Goal: Answer question/provide support: Share knowledge or assist other users

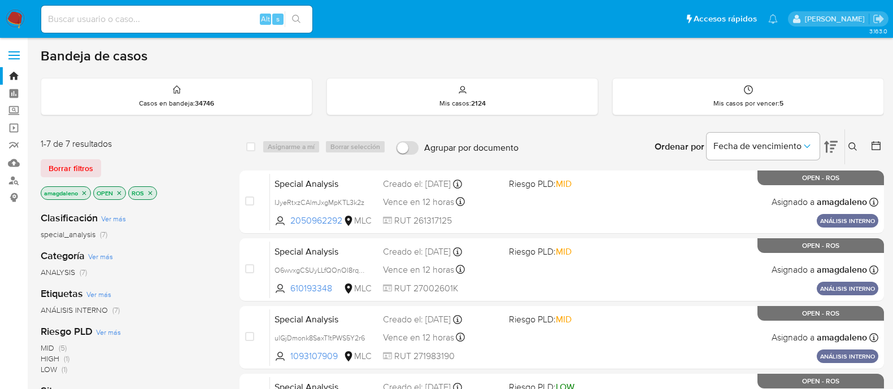
scroll to position [60, 0]
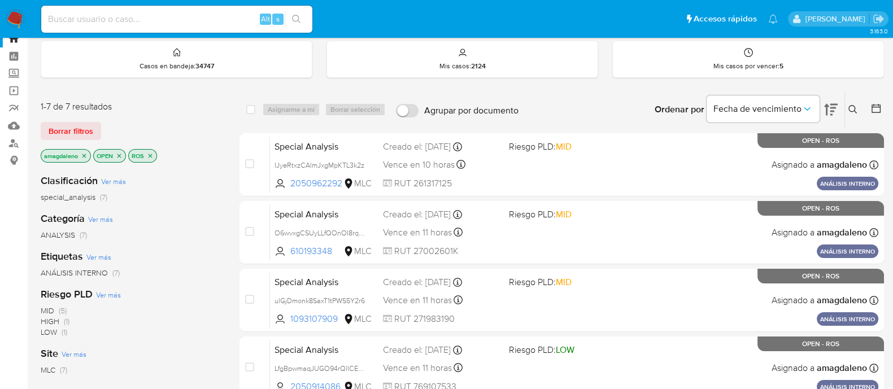
scroll to position [33, 0]
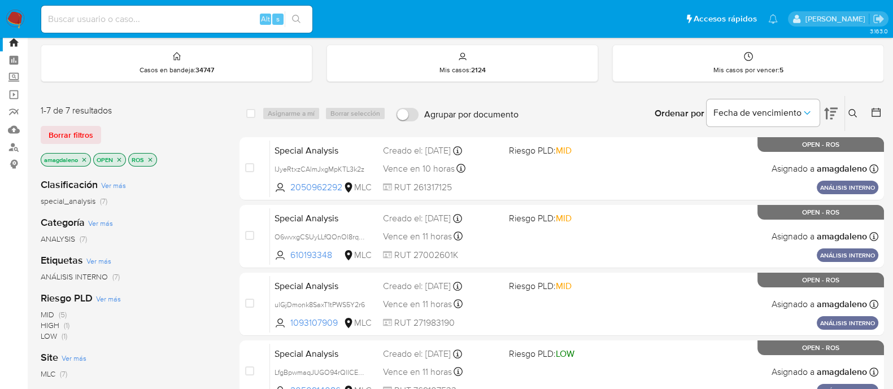
click at [154, 158] on p "ROS" at bounding box center [143, 160] width 28 height 12
click at [150, 156] on icon "close-filter" at bounding box center [150, 159] width 7 height 7
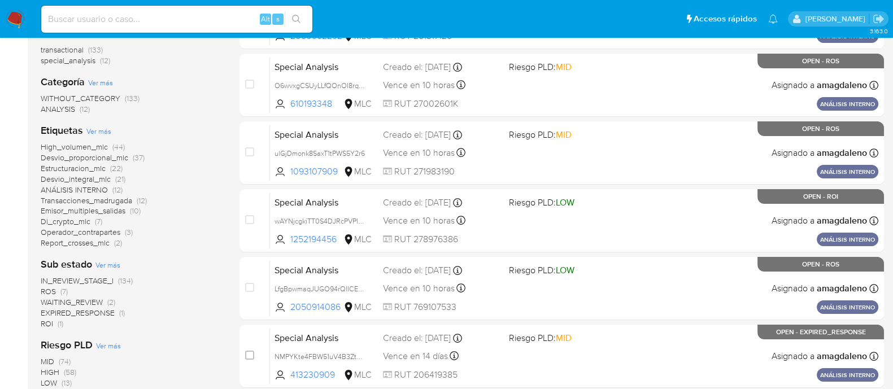
scroll to position [193, 0]
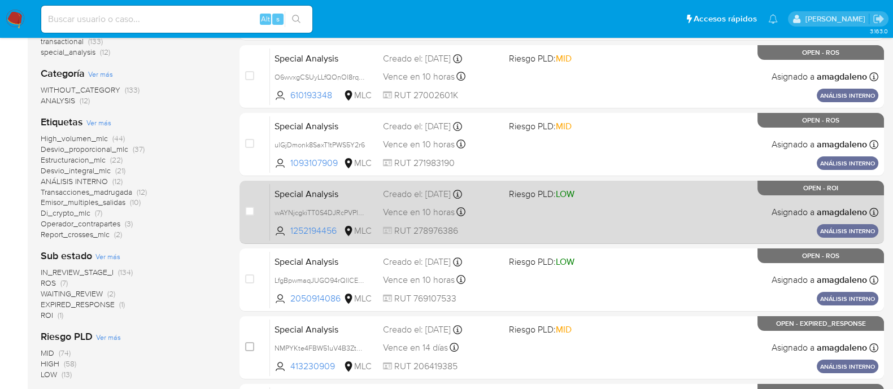
click at [661, 227] on div "Special Analysis wAYNjcgkiTT0S4DJRcPVPlfM 1252194456 MLC Riesgo PLD: LOW Creado…" at bounding box center [574, 212] width 608 height 57
click at [554, 232] on div "Special Analysis wAYNjcgkiTT0S4DJRcPVPlfM 1252194456 MLC Riesgo PLD: LOW Creado…" at bounding box center [574, 212] width 608 height 57
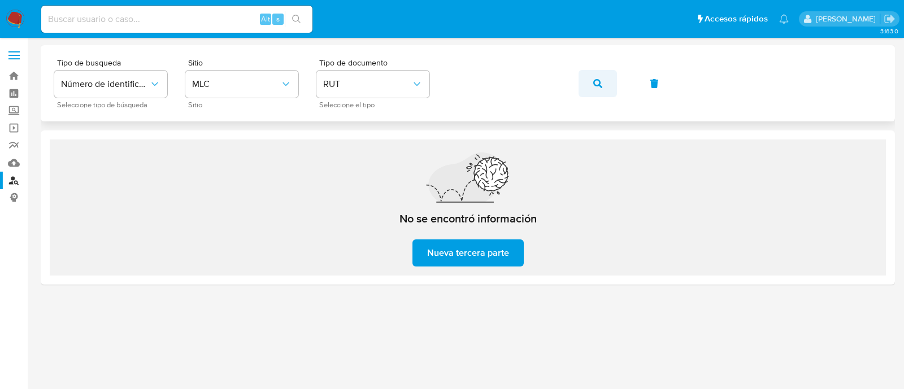
click at [599, 92] on span "button" at bounding box center [597, 83] width 9 height 25
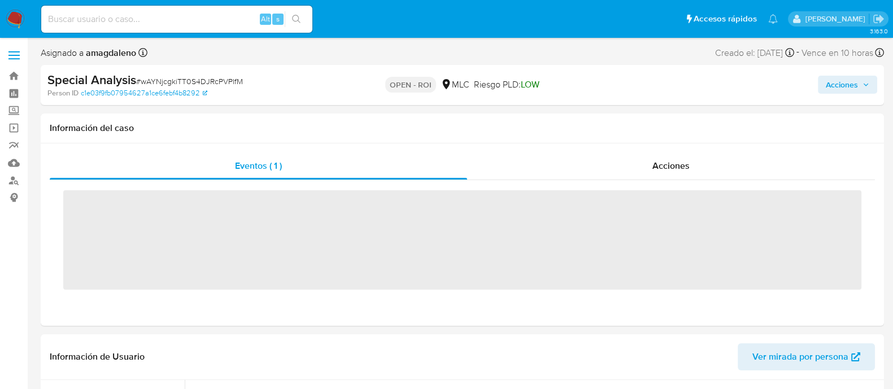
scroll to position [559, 0]
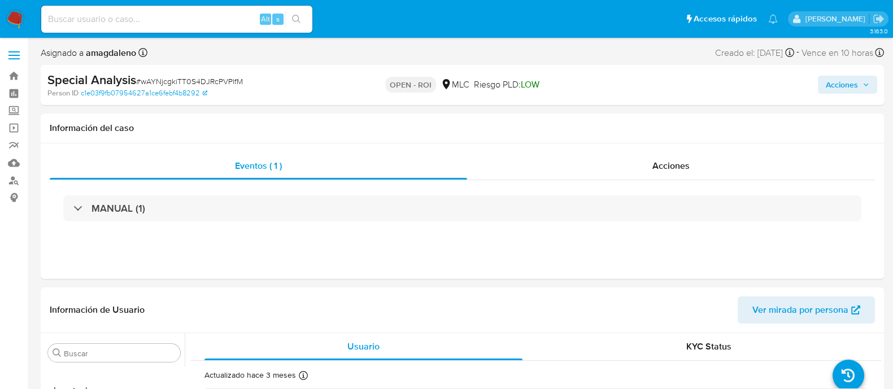
click at [838, 79] on span "Acciones" at bounding box center [842, 85] width 32 height 18
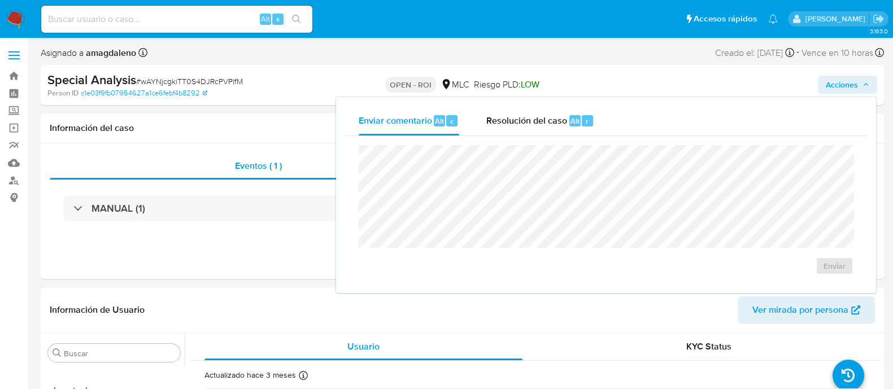
select select "10"
click at [503, 135] on div "Resolución del caso Alt r" at bounding box center [540, 120] width 108 height 29
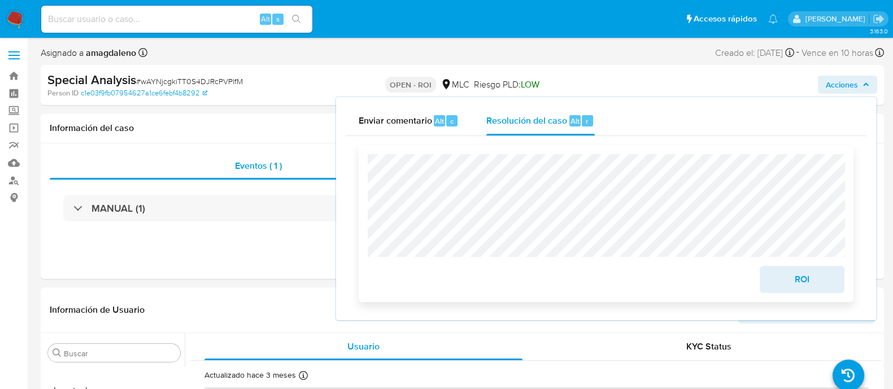
click at [811, 296] on div "ROI" at bounding box center [606, 223] width 495 height 157
click at [801, 284] on span "ROI" at bounding box center [802, 279] width 55 height 25
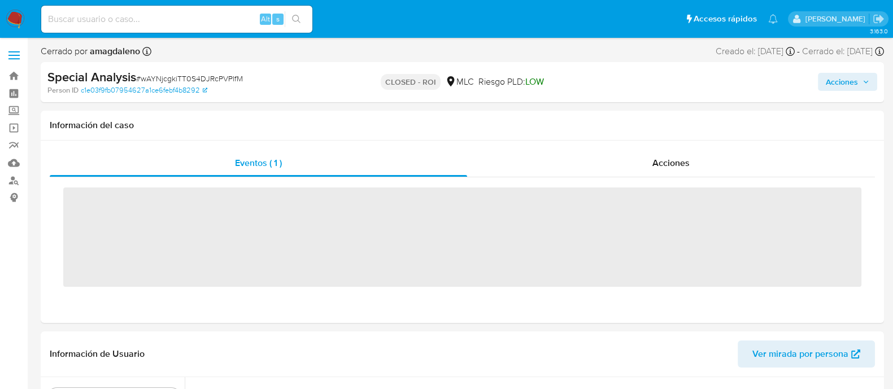
scroll to position [120, 0]
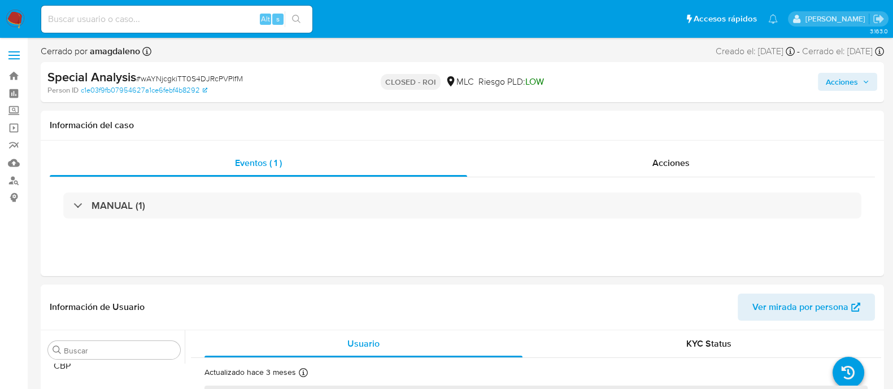
select select "10"
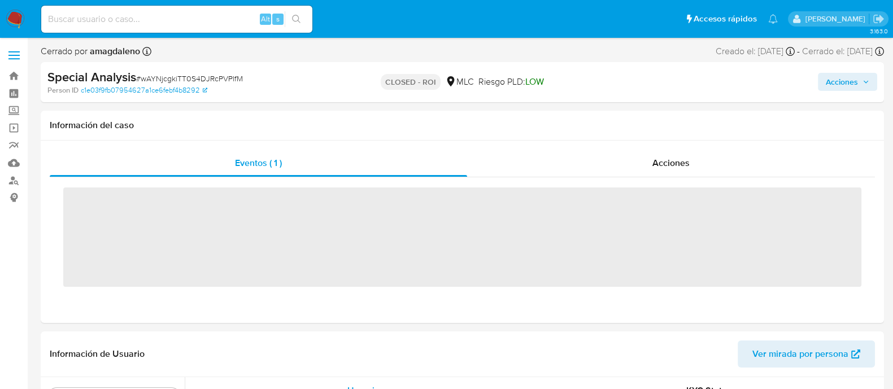
scroll to position [559, 0]
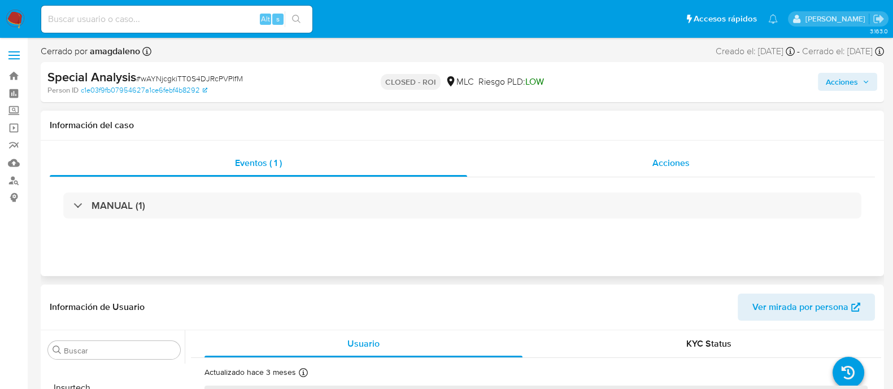
click at [614, 168] on div "Acciones" at bounding box center [671, 163] width 408 height 27
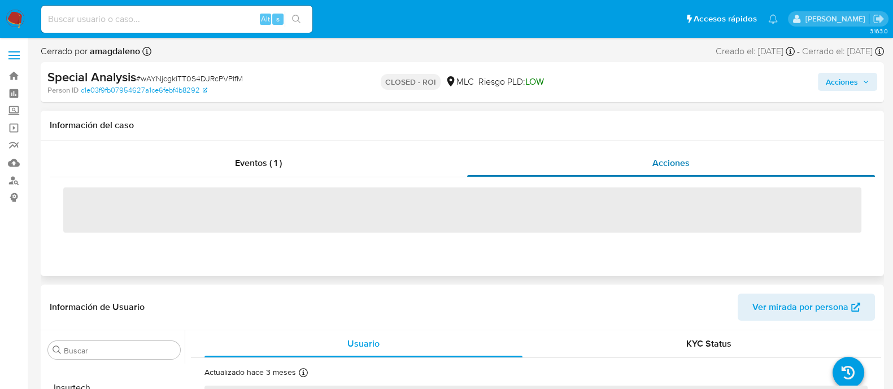
select select "10"
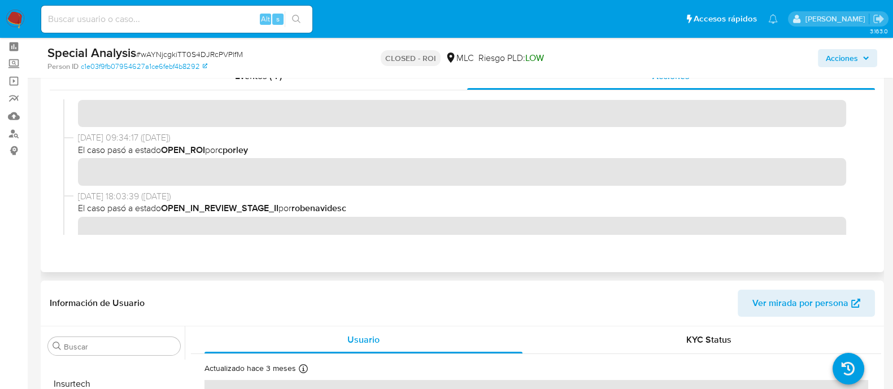
scroll to position [0, 0]
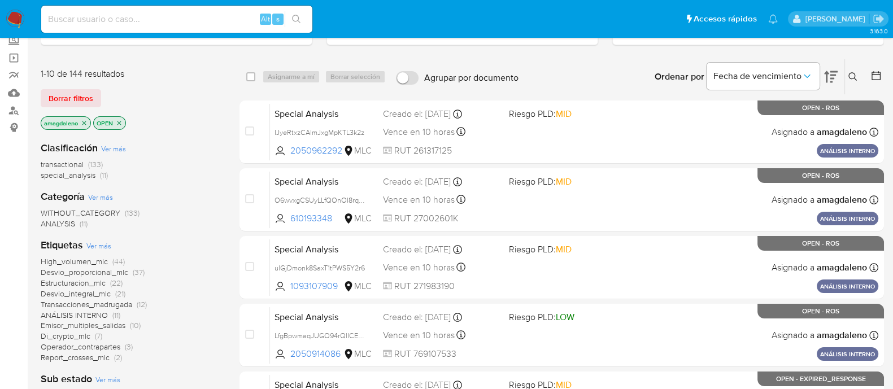
scroll to position [69, 0]
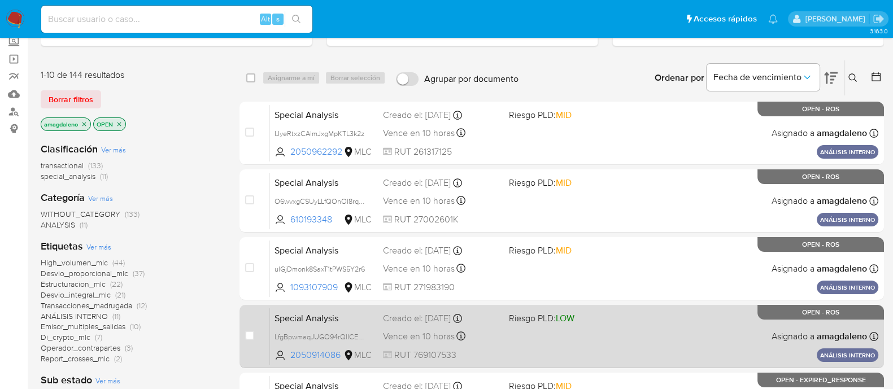
click at [578, 353] on div "Special Analysis LfgBpwmaqJUGO94rQlICEx1j 2050914086 MLC Riesgo PLD: LOW Creado…" at bounding box center [574, 336] width 608 height 57
click at [312, 334] on span "LfgBpwmaqJUGO94rQlICEx1j" at bounding box center [320, 336] width 91 height 12
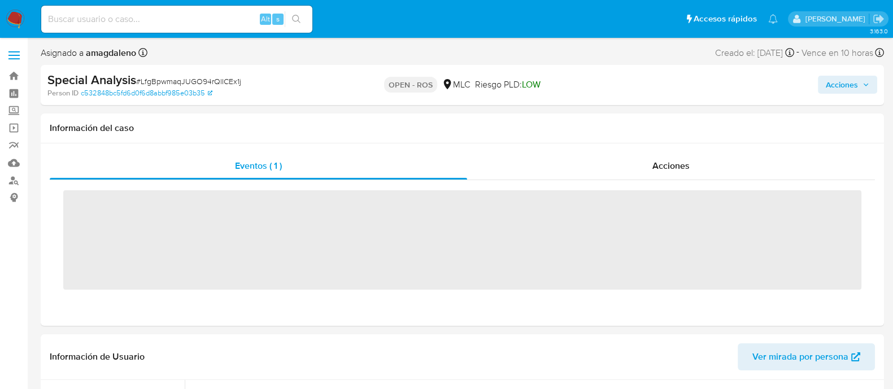
scroll to position [559, 0]
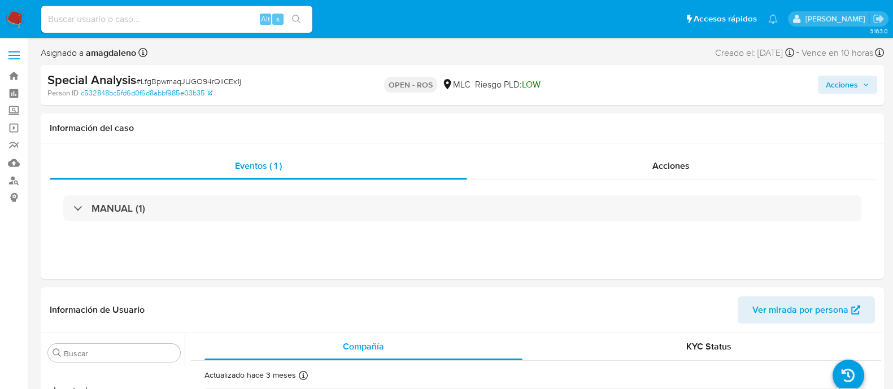
select select "10"
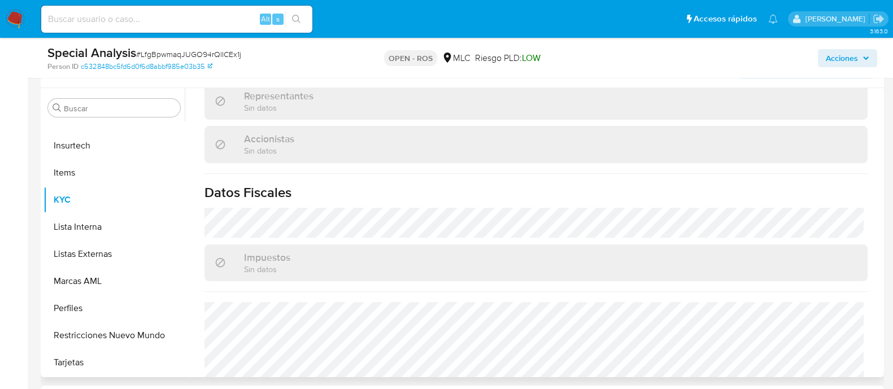
scroll to position [697, 0]
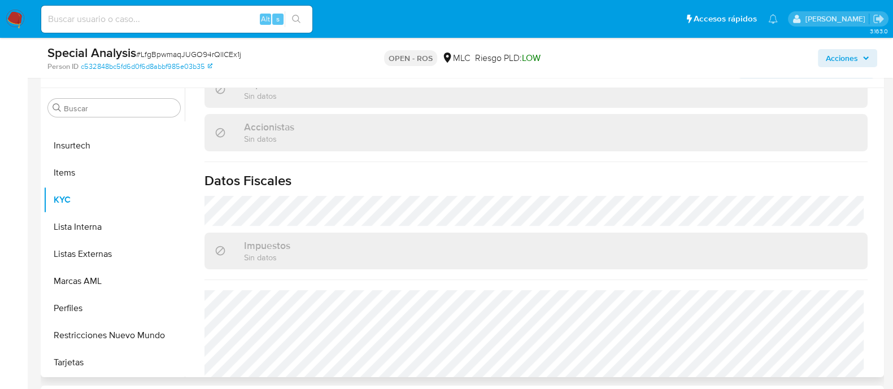
drag, startPoint x: 882, startPoint y: 328, endPoint x: 881, endPoint y: 295, distance: 32.2
click at [881, 295] on div "Buscar Anticipos de dinero Aprobadores Aprobados Archivos adjuntos CBP CBT Cruc…" at bounding box center [463, 232] width 844 height 289
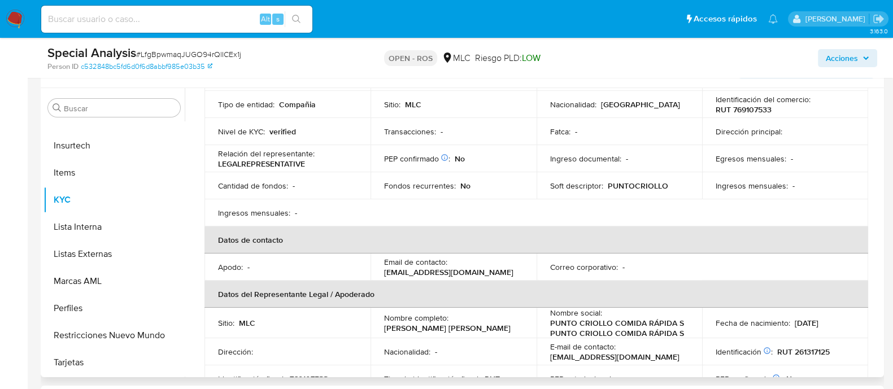
scroll to position [131, 0]
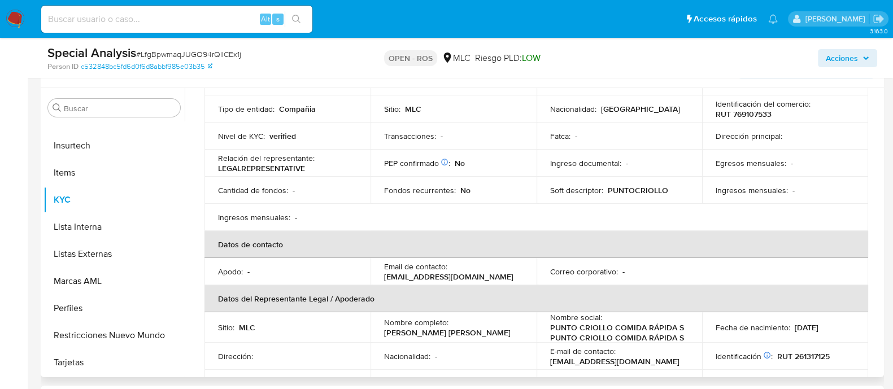
click at [439, 275] on p "ungarcornield@gmail.com" at bounding box center [448, 277] width 129 height 10
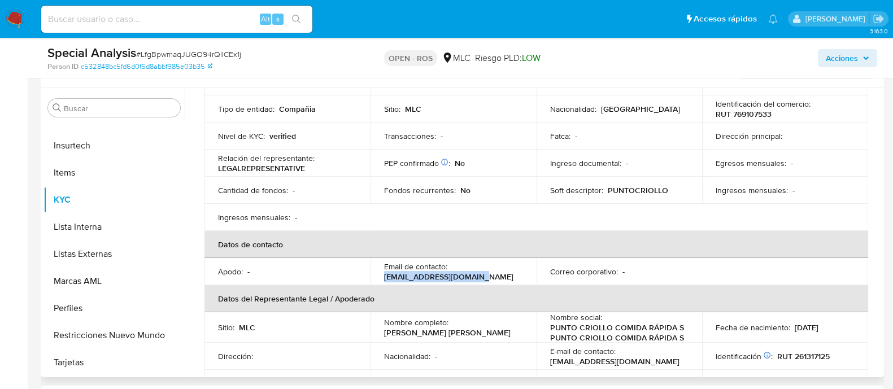
drag, startPoint x: 384, startPoint y: 276, endPoint x: 482, endPoint y: 274, distance: 97.8
click at [482, 274] on div "Email de contacto : ungarcornield@gmail.com" at bounding box center [453, 272] width 139 height 20
copy p "ungarcornield@gmail.com"
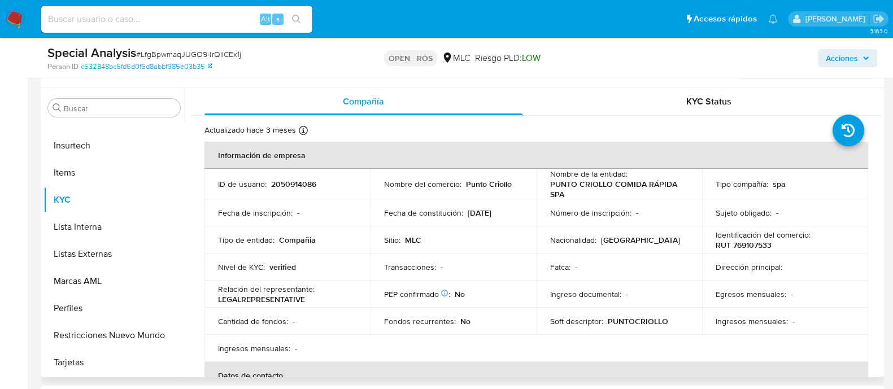
click at [298, 179] on p "2050914086" at bounding box center [293, 184] width 45 height 10
copy p "2050914086"
click at [185, 167] on div "Compañía KYC Status Actualizado hace 3 meses Creado: 21/10/2024 14:55:42 Actual…" at bounding box center [533, 232] width 697 height 289
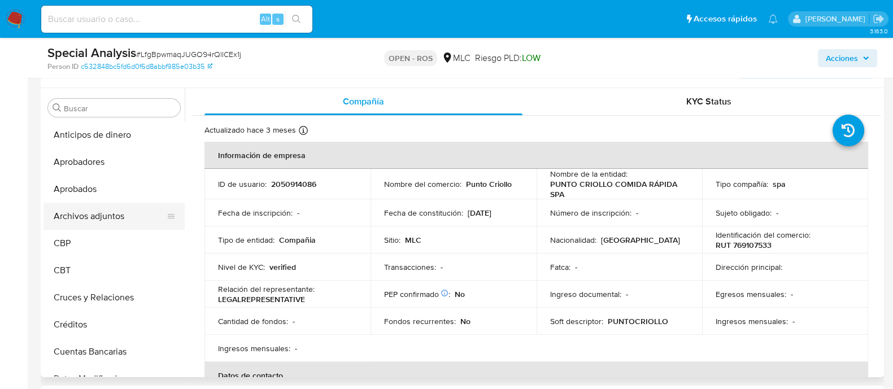
click at [141, 207] on button "Archivos adjuntos" at bounding box center [110, 216] width 132 height 27
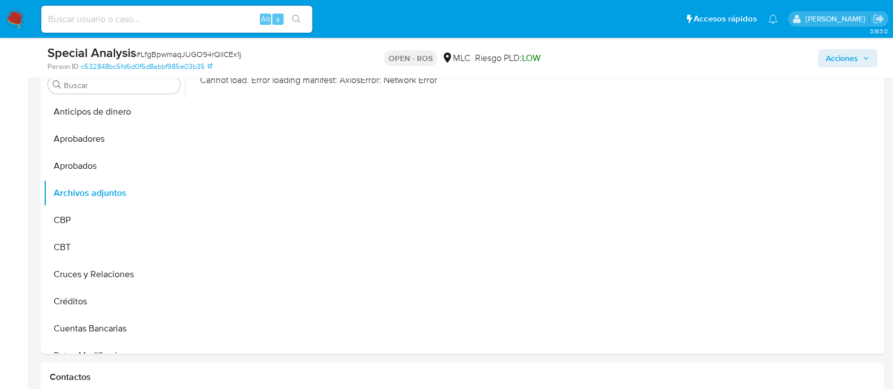
scroll to position [231, 0]
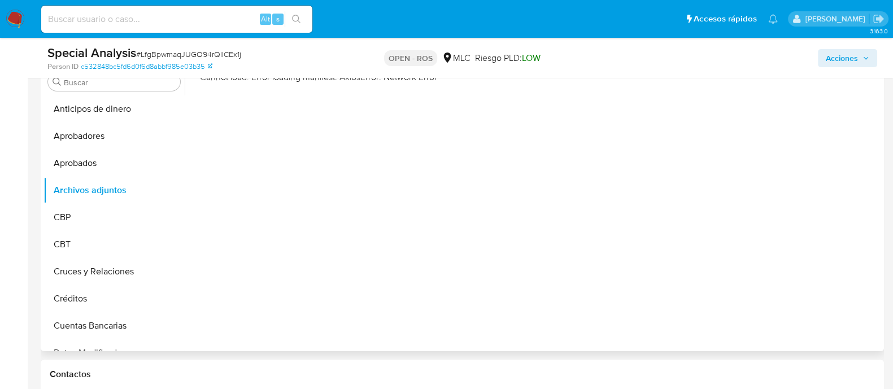
click at [212, 233] on div "Cannot load. Error loading manifest: AxiosError: Network Error" at bounding box center [533, 206] width 697 height 289
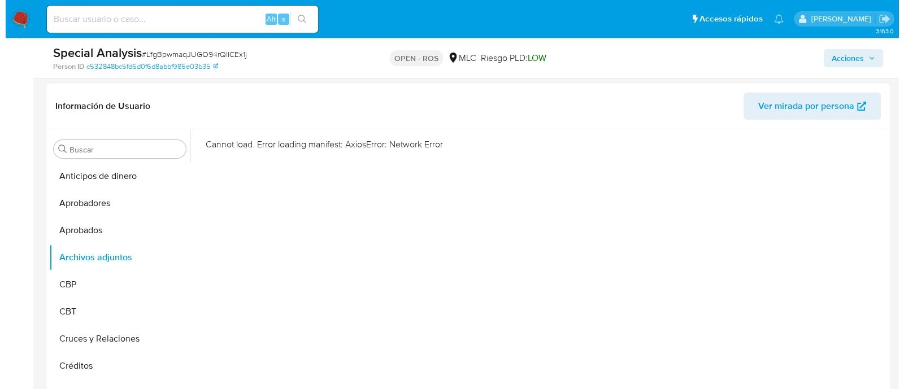
scroll to position [169, 0]
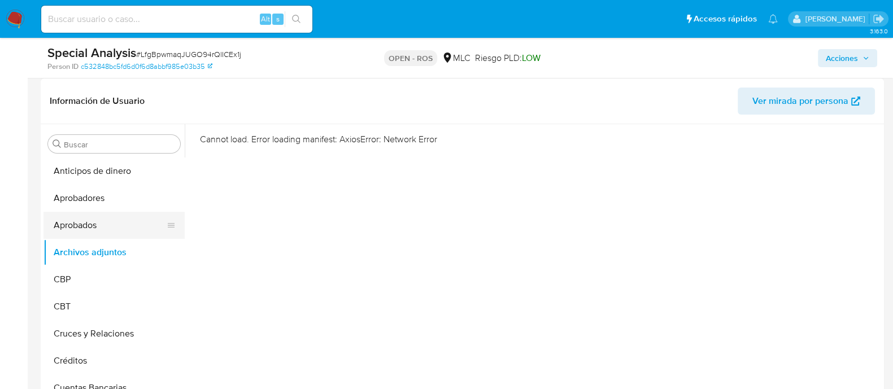
click at [97, 223] on button "Aprobados" at bounding box center [110, 225] width 132 height 27
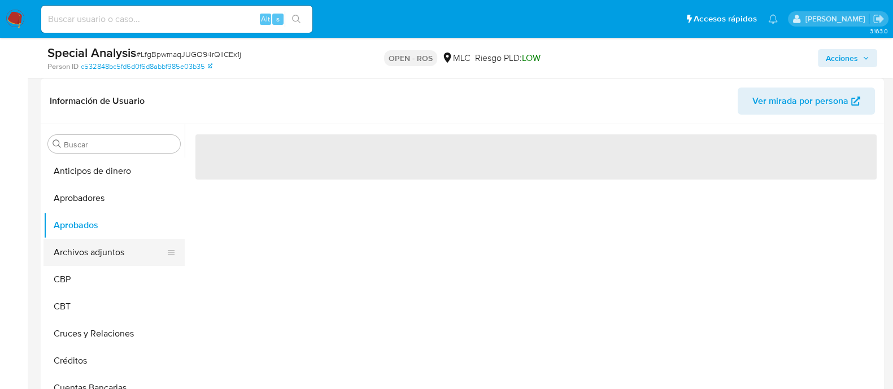
click at [110, 252] on button "Archivos adjuntos" at bounding box center [110, 252] width 132 height 27
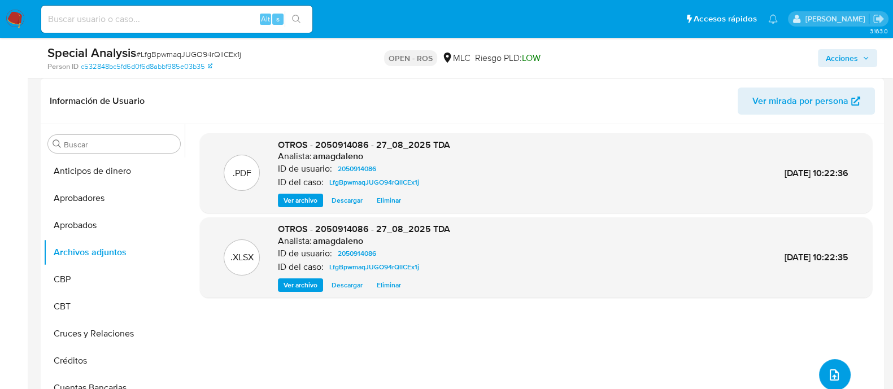
click at [828, 369] on span "upload-file" at bounding box center [835, 375] width 14 height 14
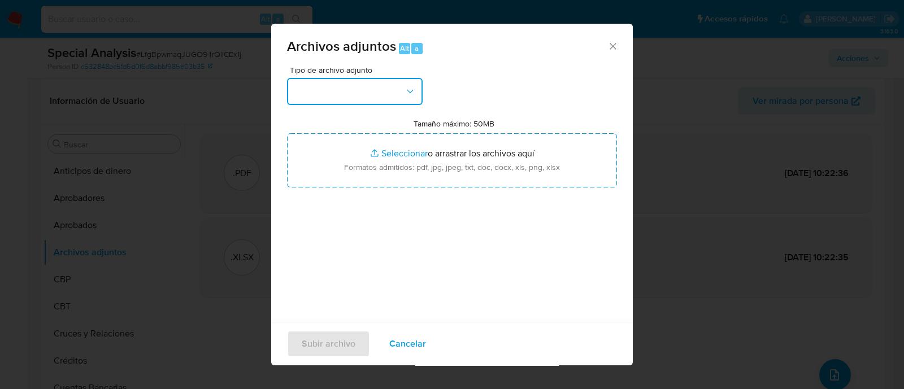
click at [342, 92] on button "button" at bounding box center [355, 91] width 136 height 27
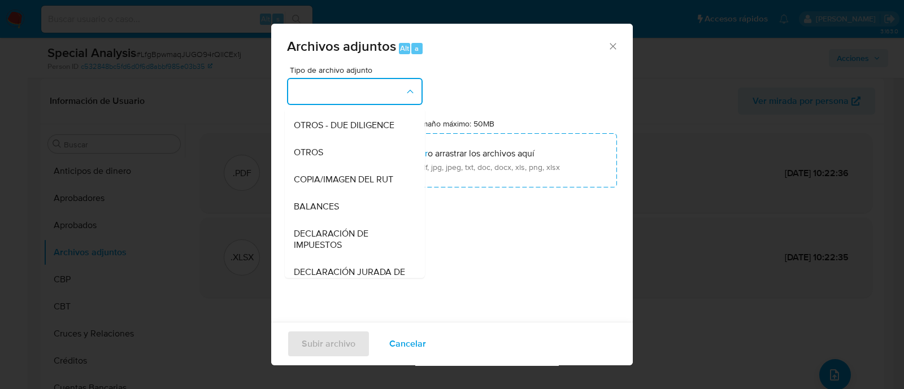
scroll to position [153, 0]
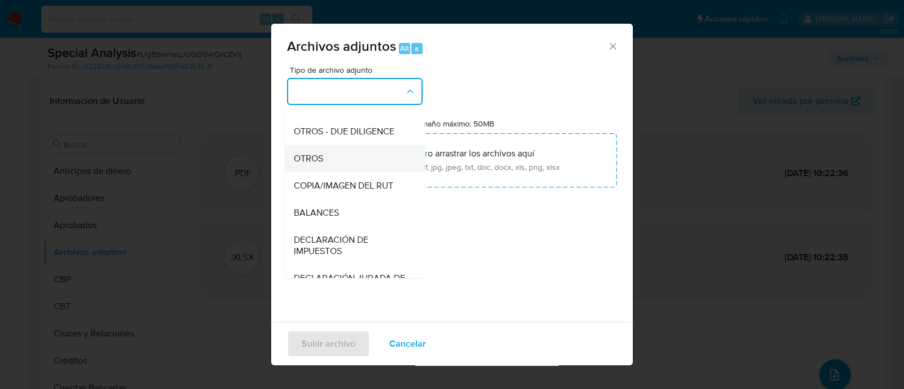
click at [392, 171] on div "OTROS" at bounding box center [351, 158] width 115 height 27
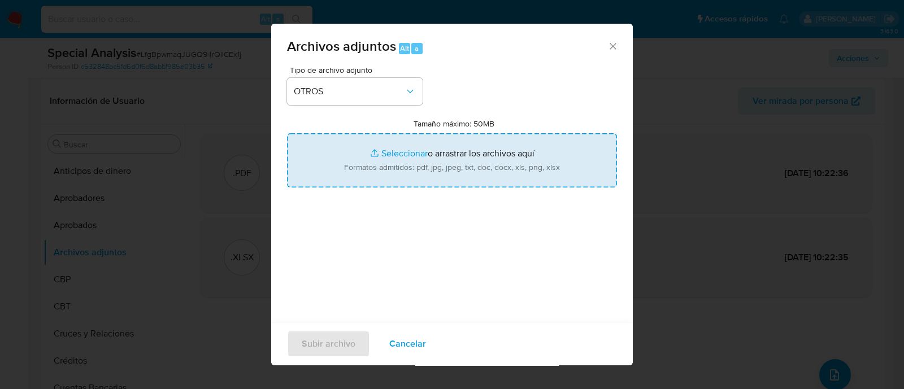
click at [412, 154] on input "Tamaño máximo: 50MB Seleccionar archivos" at bounding box center [452, 160] width 330 height 54
type input "C:\fakepath\Certificado UAF ROS #1387.pdf"
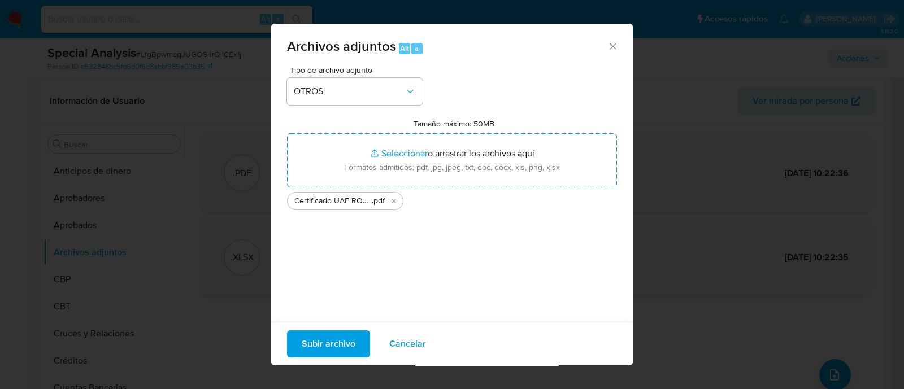
click at [330, 347] on span "Subir archivo" at bounding box center [329, 344] width 54 height 25
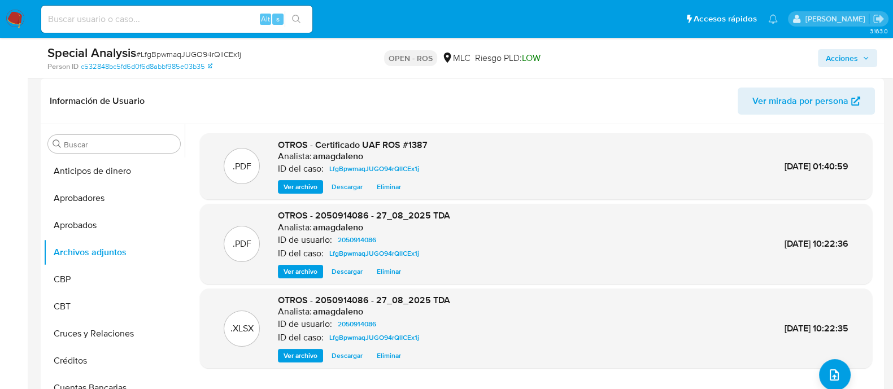
click at [843, 60] on span "Acciones" at bounding box center [842, 58] width 32 height 18
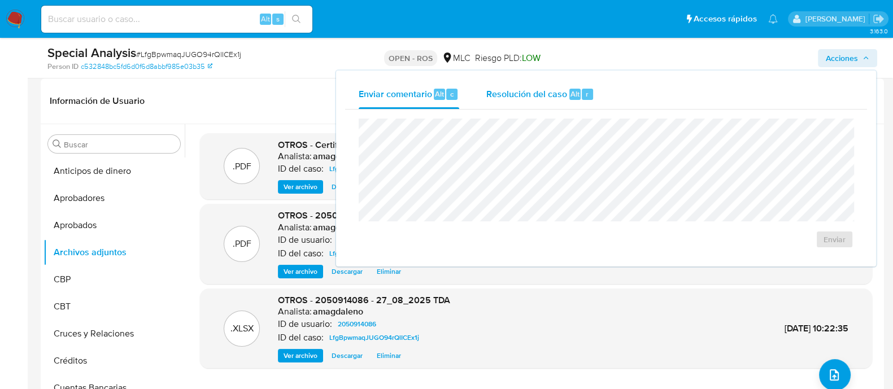
click at [532, 89] on span "Resolución del caso" at bounding box center [526, 93] width 81 height 13
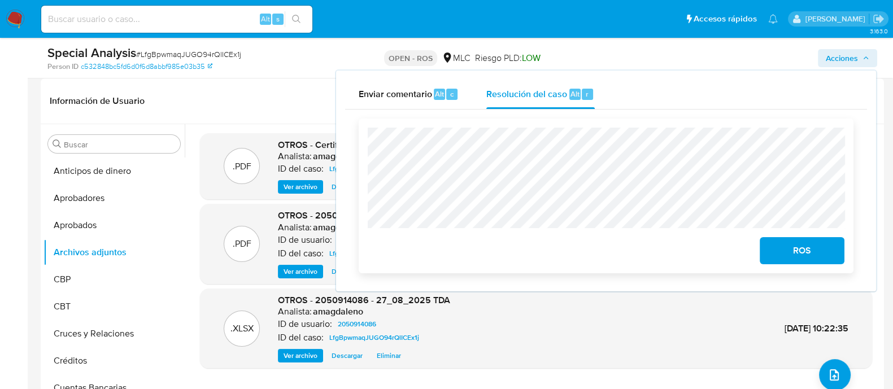
click at [788, 261] on span "ROS" at bounding box center [802, 250] width 55 height 25
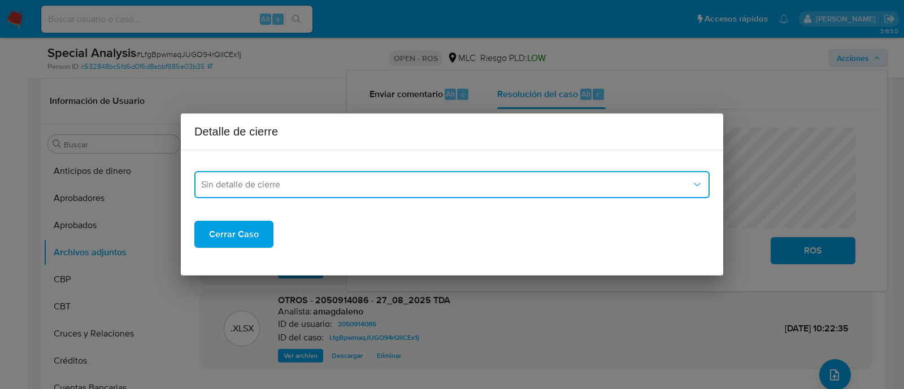
click at [373, 182] on span "Sin detalle de cierre" at bounding box center [446, 184] width 490 height 11
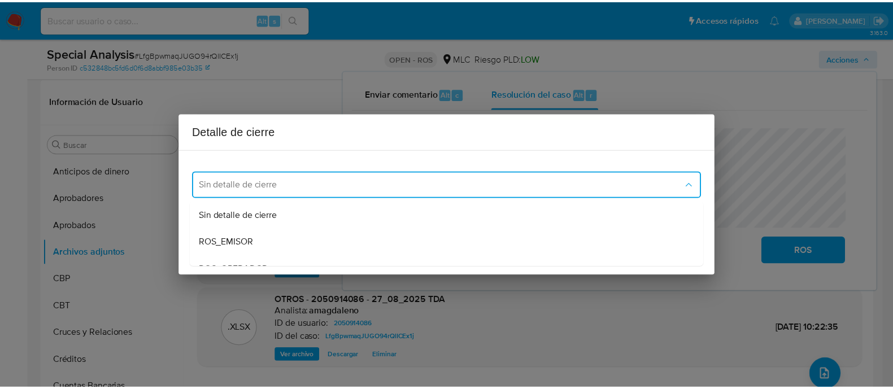
scroll to position [28, 0]
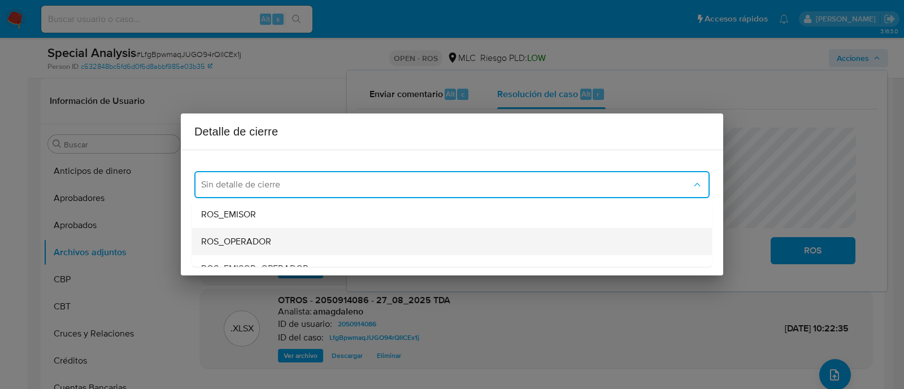
click at [413, 233] on div "ROS_OPERADOR" at bounding box center [448, 241] width 495 height 27
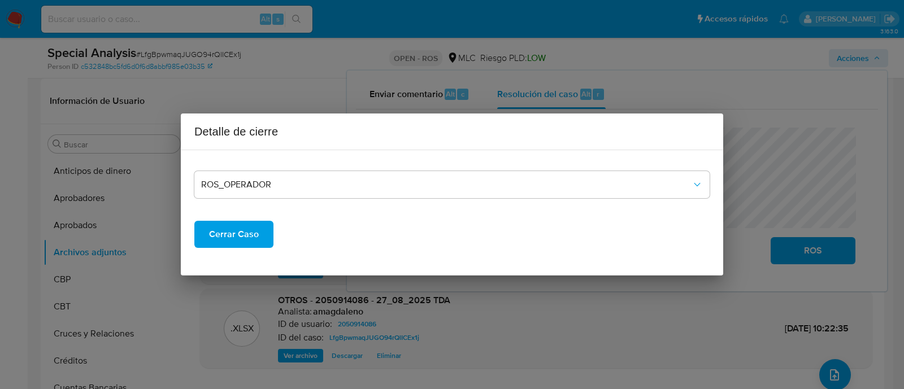
click at [219, 235] on span "Cerrar Caso" at bounding box center [234, 234] width 50 height 25
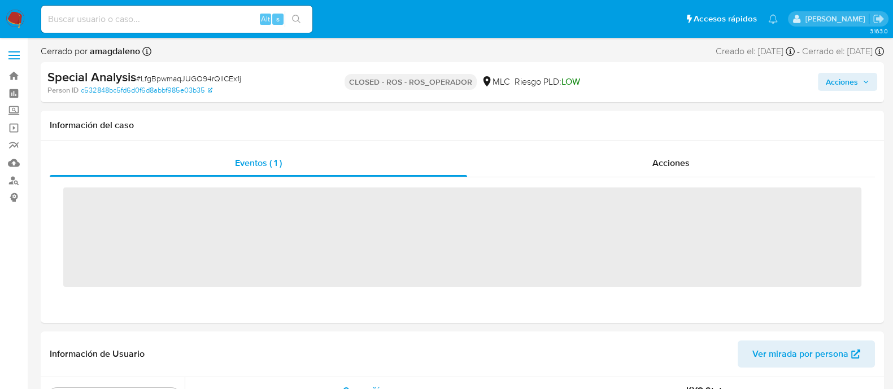
scroll to position [559, 0]
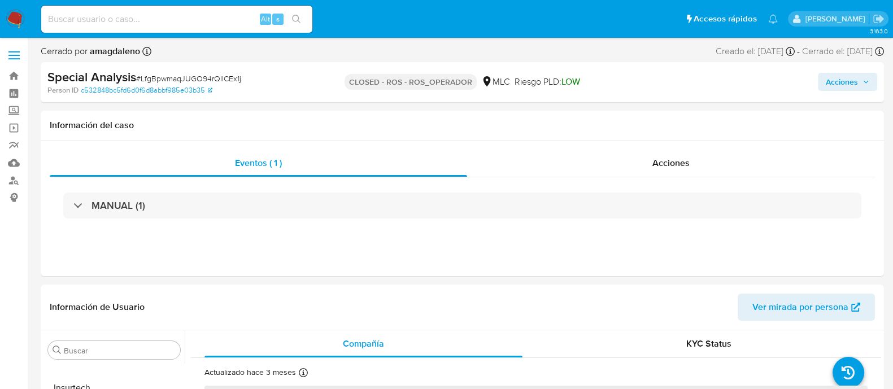
select select "10"
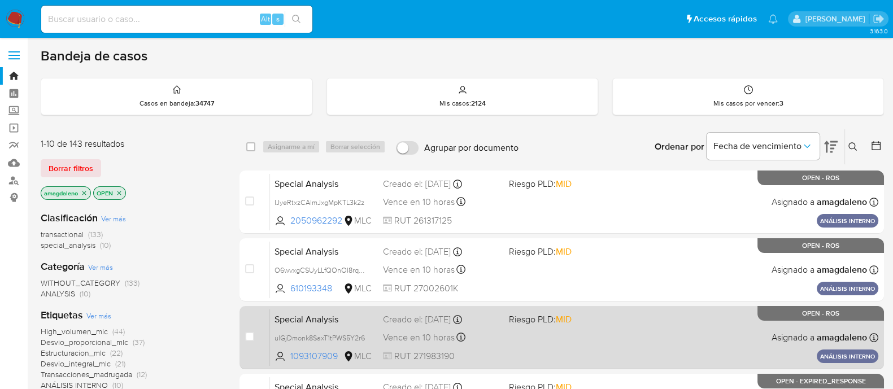
click at [579, 351] on div "Special Analysis ulGjDmonk8SaxT1tPWS5Y2r6 1093107909 MLC Riesgo PLD: MID Creado…" at bounding box center [574, 337] width 608 height 57
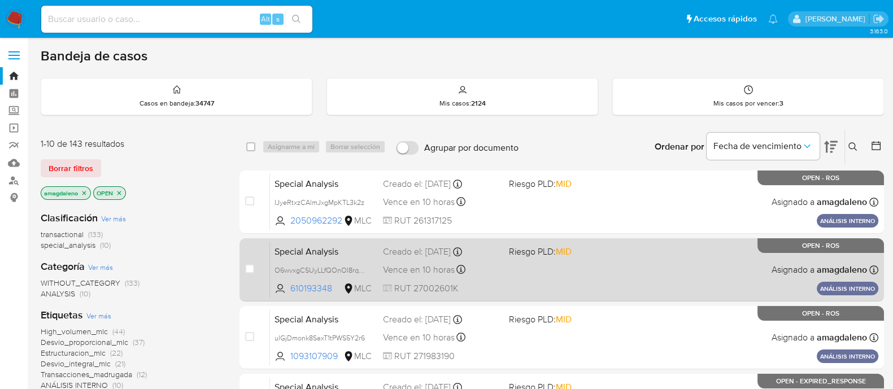
click at [540, 279] on div "Special Analysis O6wvxgCSUyLLfQOnOI8rqQf3 610193348 MLC Riesgo PLD: MID Creado …" at bounding box center [574, 269] width 608 height 57
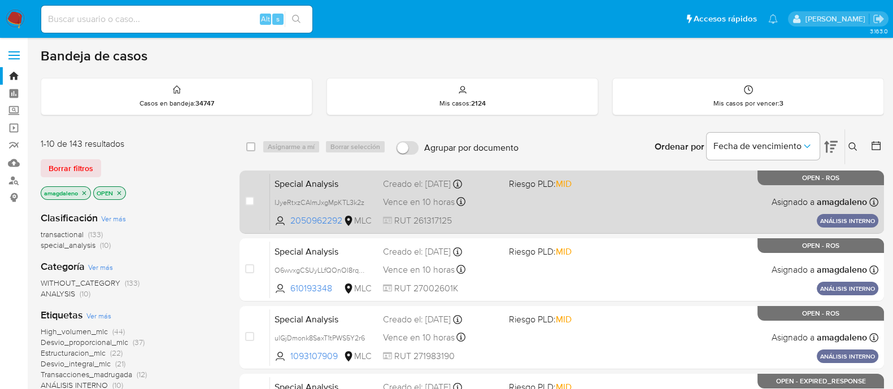
click at [543, 209] on div "Special Analysis IJyeRtxzCAlmJxgMpKTL3k2z 2050962292 MLC Riesgo PLD: MID Creado…" at bounding box center [574, 201] width 608 height 57
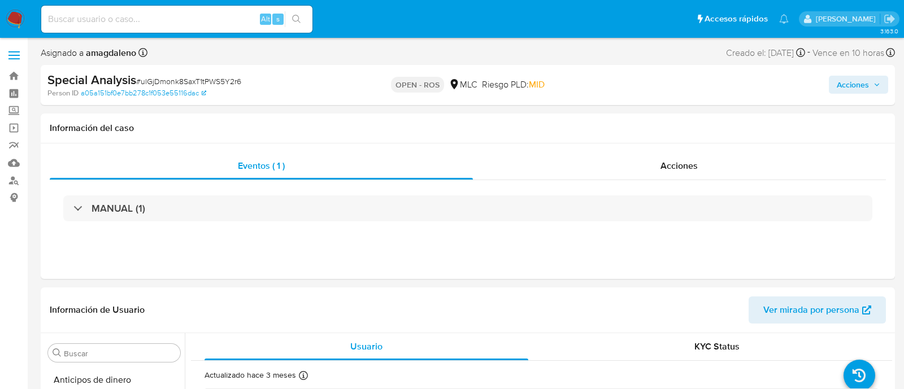
select select "10"
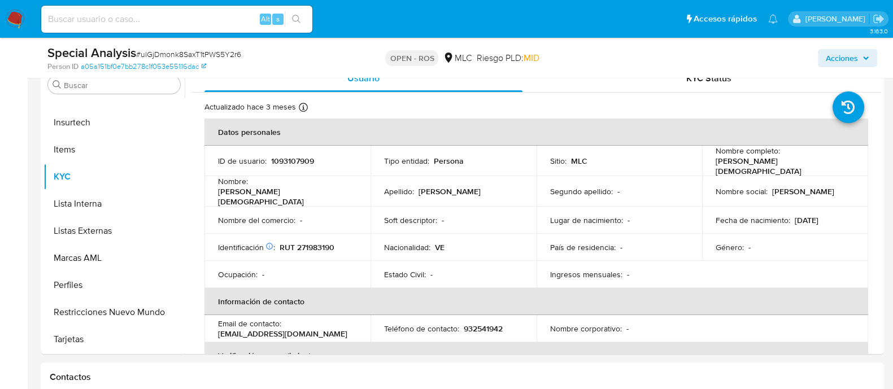
scroll to position [263, 0]
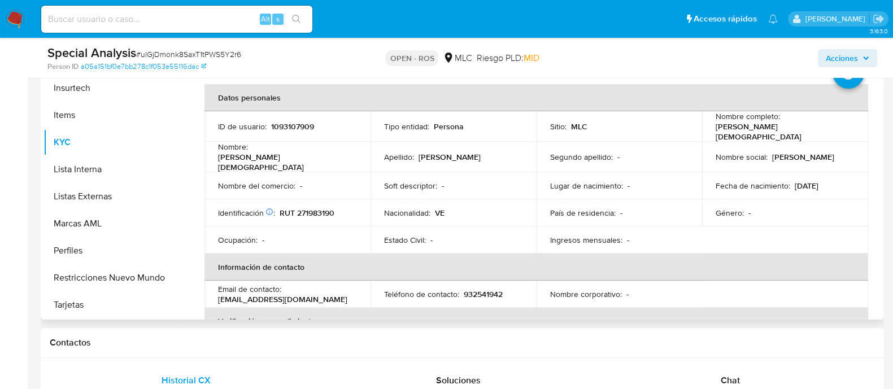
click at [297, 123] on p "1093107909" at bounding box center [292, 126] width 43 height 10
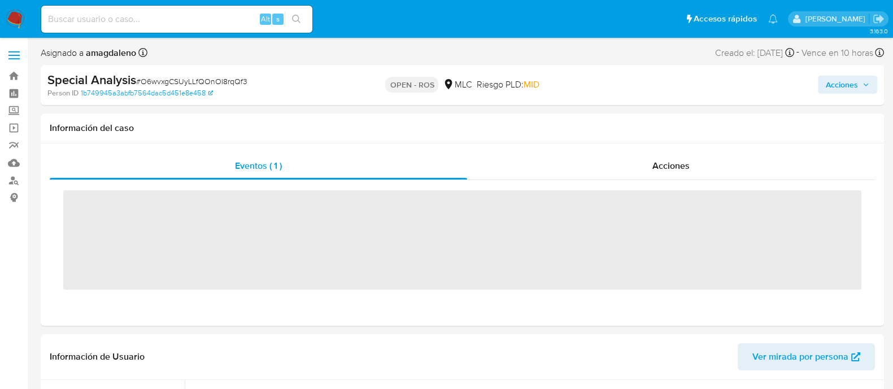
scroll to position [559, 0]
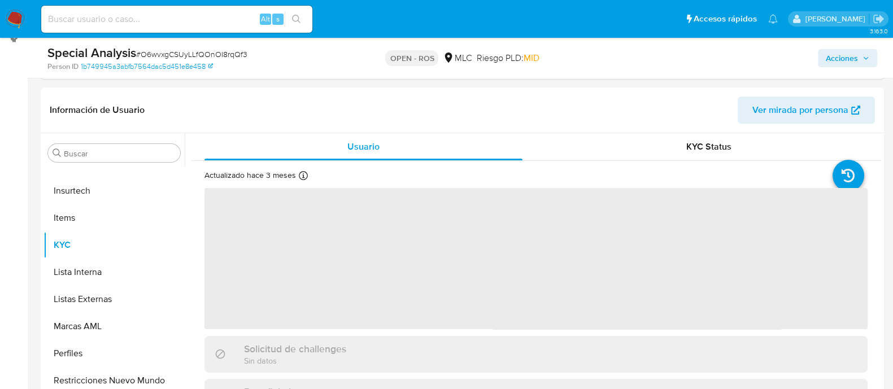
select select "10"
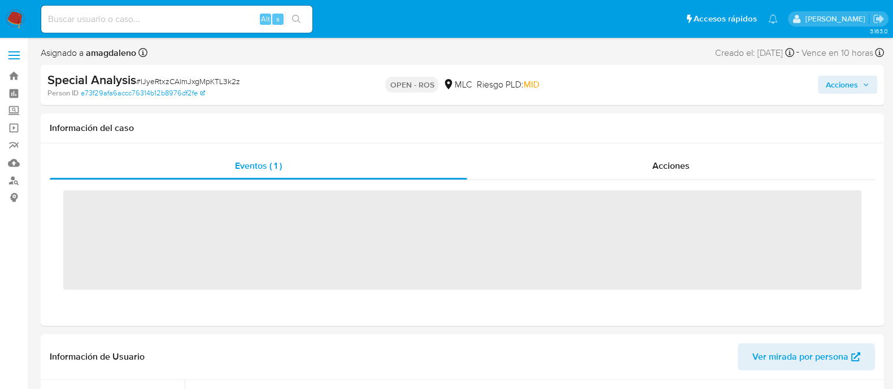
scroll to position [559, 0]
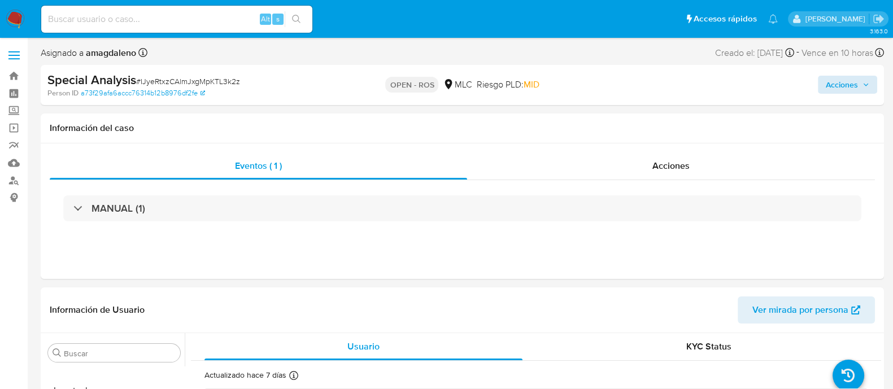
select select "10"
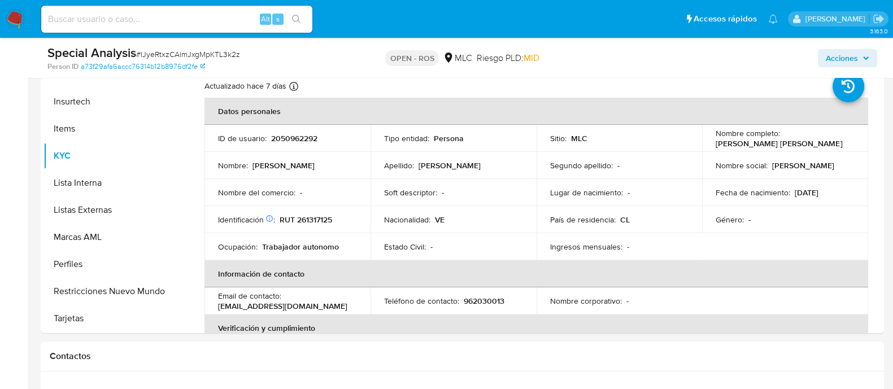
scroll to position [242, 0]
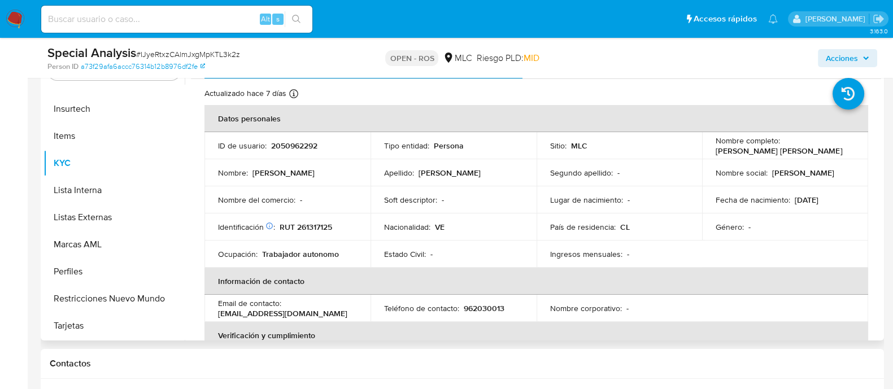
click at [281, 145] on p "2050962292" at bounding box center [294, 146] width 46 height 10
copy p "2050962292"
drag, startPoint x: 712, startPoint y: 149, endPoint x: 815, endPoint y: 145, distance: 103.5
click at [815, 145] on td "Nombre completo : Ungar Dumar Corniel Delgado" at bounding box center [785, 145] width 166 height 27
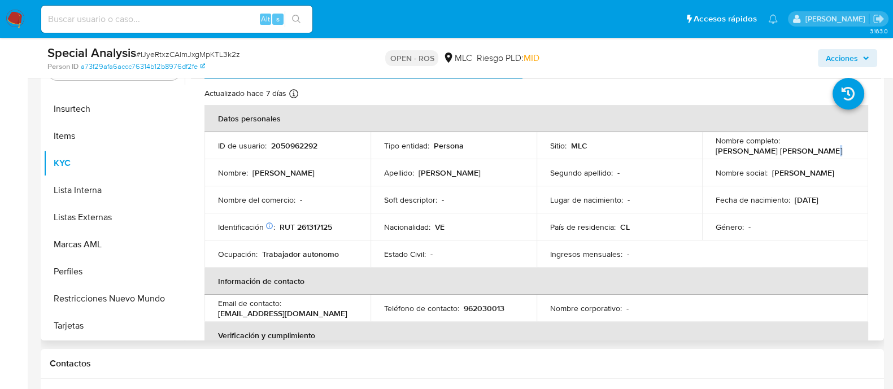
click at [819, 147] on p "Ungar Dumar Corniel Delgado" at bounding box center [779, 151] width 127 height 10
drag, startPoint x: 822, startPoint y: 148, endPoint x: 712, endPoint y: 154, distance: 110.3
click at [716, 154] on div "Nombre completo : Ungar Dumar Corniel Delgado" at bounding box center [785, 146] width 139 height 20
copy p "Ungar Dumar Corniel Delgado"
click at [307, 224] on p "RUT 261317125" at bounding box center [306, 227] width 53 height 10
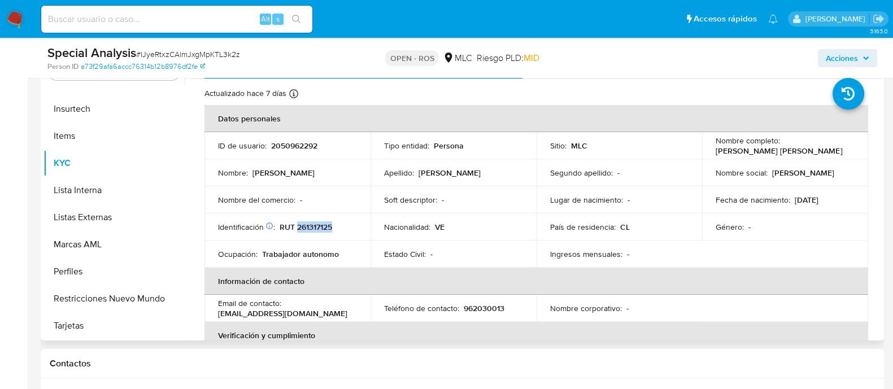
click at [307, 224] on p "RUT 261317125" at bounding box center [306, 227] width 53 height 10
copy p "261317125"
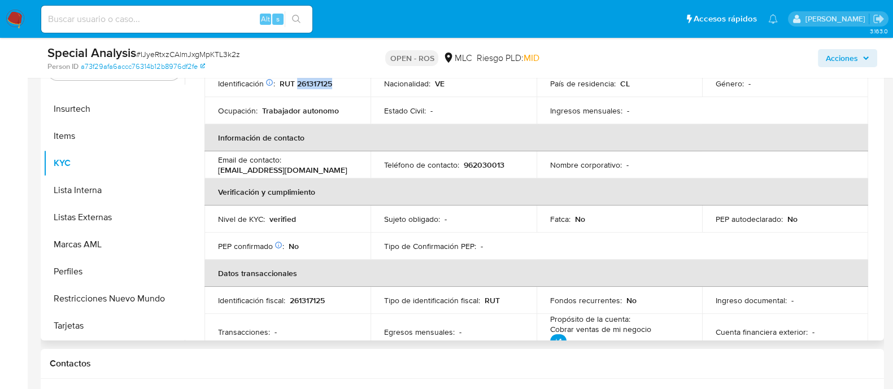
scroll to position [141, 0]
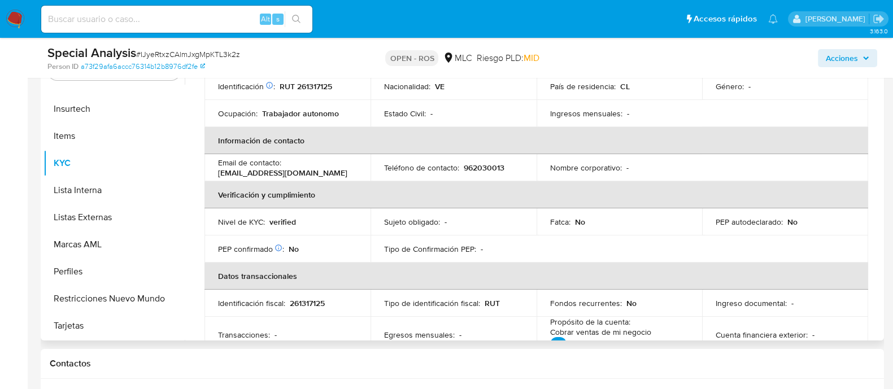
click at [479, 164] on p "962030013" at bounding box center [484, 168] width 41 height 10
copy p "962030013"
drag, startPoint x: 218, startPoint y: 172, endPoint x: 326, endPoint y: 176, distance: 108.0
click at [326, 176] on div "Email de contacto : dumarbarbershop@gmail.com" at bounding box center [287, 168] width 139 height 20
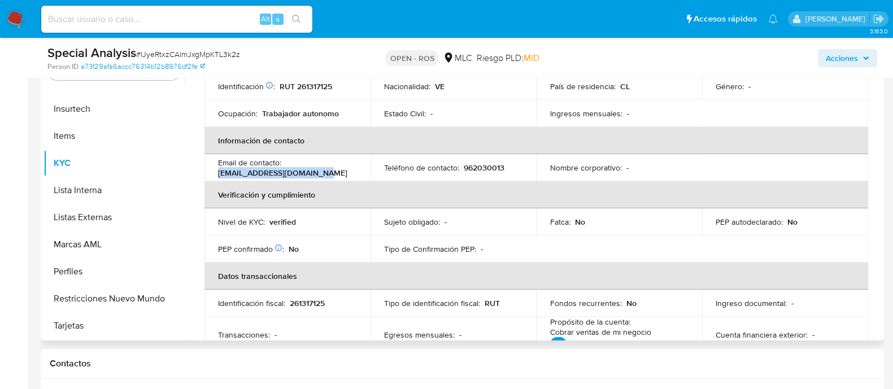
copy p "dumarbarbershop@gmail.com"
drag, startPoint x: 882, startPoint y: 173, endPoint x: 873, endPoint y: 216, distance: 43.4
click at [873, 216] on div "Buscar Anticipos de dinero Aprobadores Aprobados Archivos adjuntos CBP CBT Cruc…" at bounding box center [463, 195] width 844 height 289
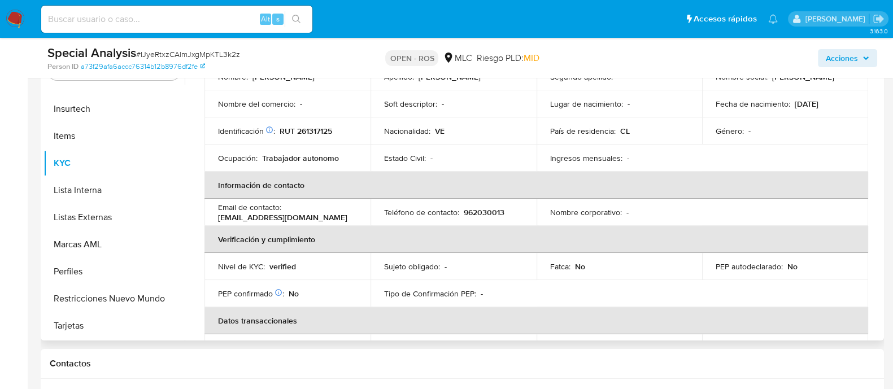
scroll to position [0, 0]
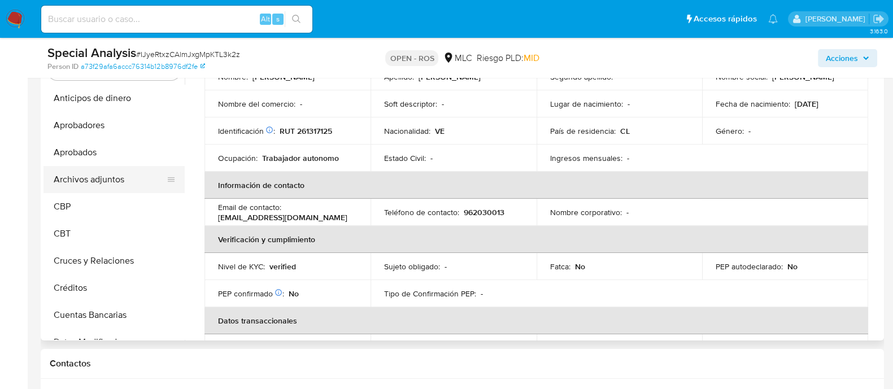
click at [114, 180] on button "Archivos adjuntos" at bounding box center [110, 179] width 132 height 27
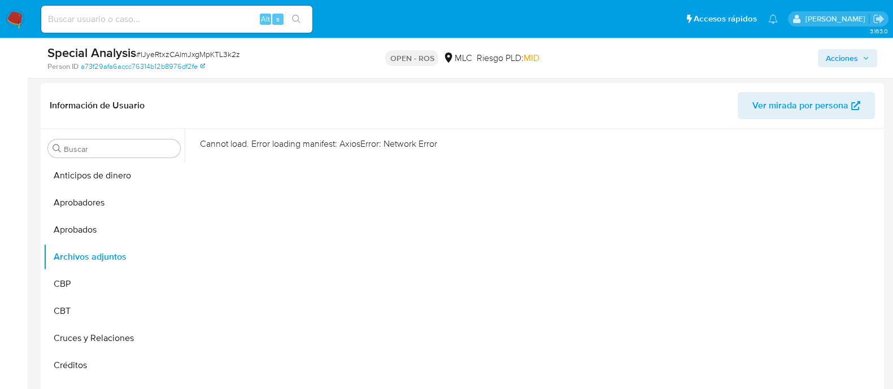
scroll to position [192, 0]
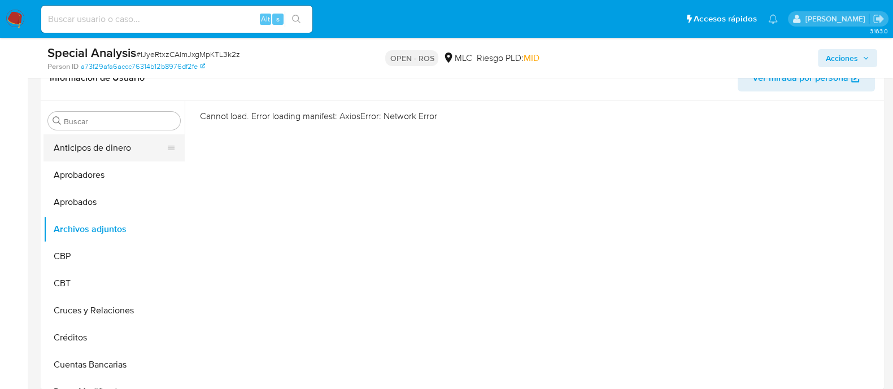
click at [124, 154] on button "Anticipos de dinero" at bounding box center [110, 147] width 132 height 27
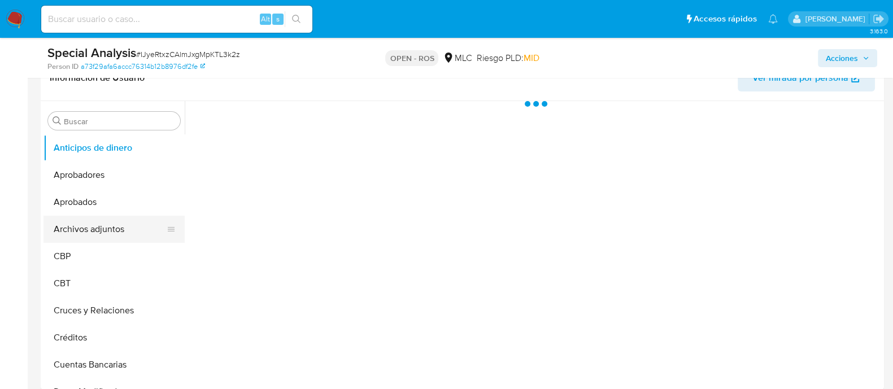
click at [143, 236] on button "Archivos adjuntos" at bounding box center [110, 229] width 132 height 27
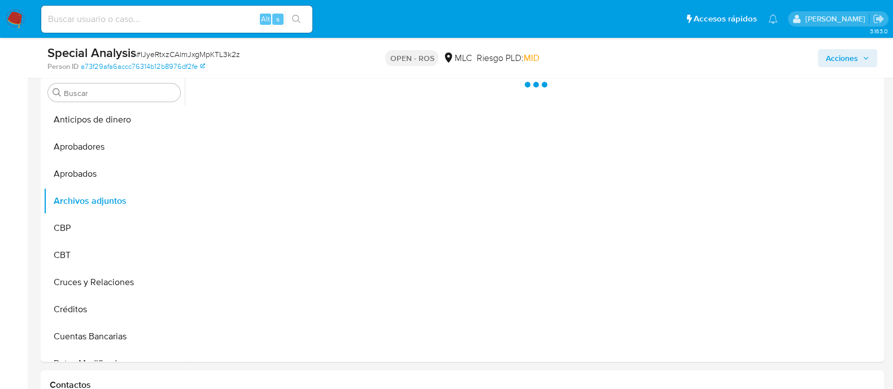
scroll to position [225, 0]
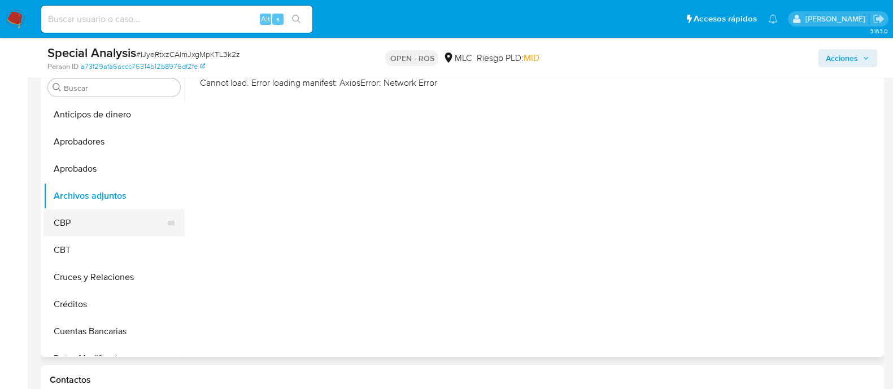
click at [82, 214] on button "CBP" at bounding box center [110, 223] width 132 height 27
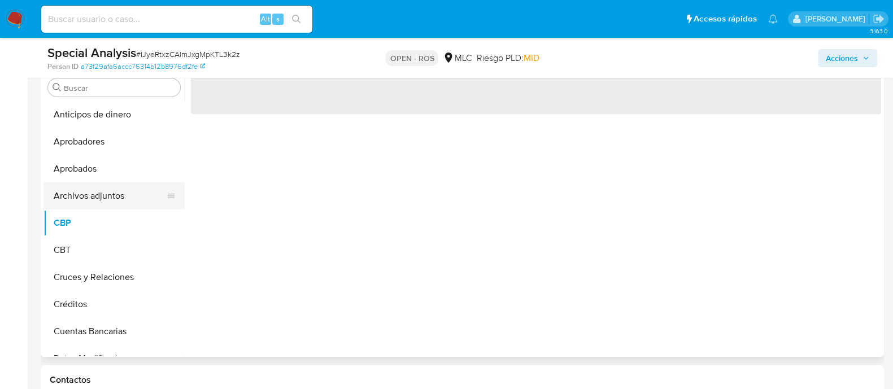
click at [96, 200] on button "Archivos adjuntos" at bounding box center [110, 195] width 132 height 27
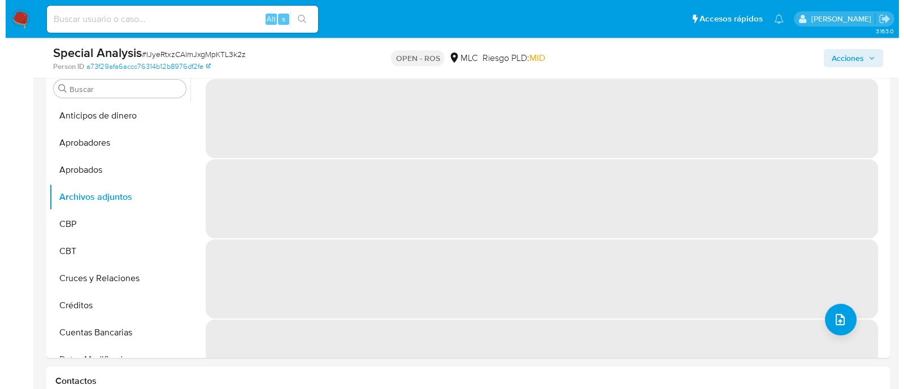
scroll to position [240, 0]
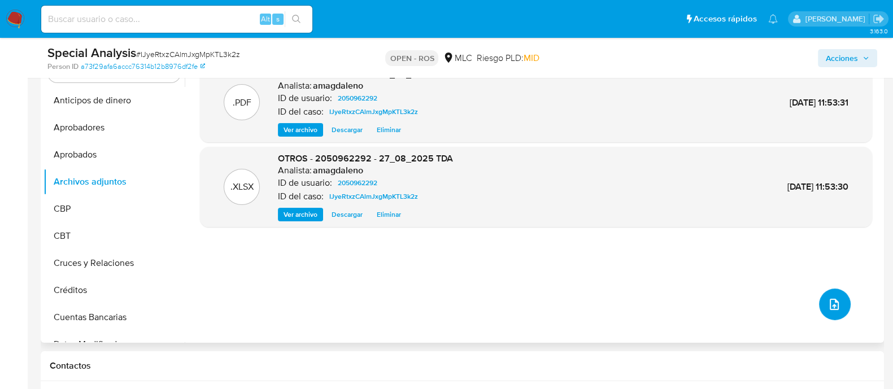
click at [828, 298] on icon "upload-file" at bounding box center [835, 305] width 14 height 14
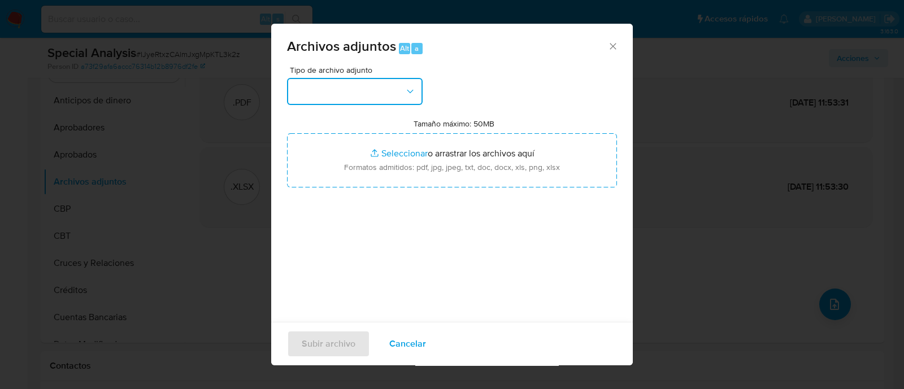
click at [350, 91] on button "button" at bounding box center [355, 91] width 136 height 27
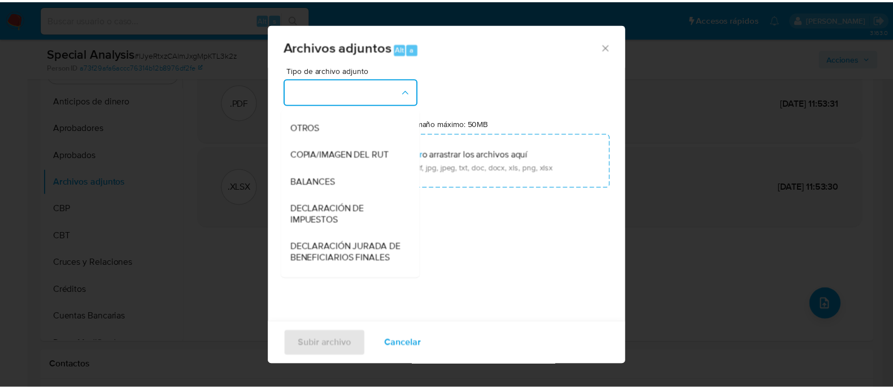
scroll to position [169, 0]
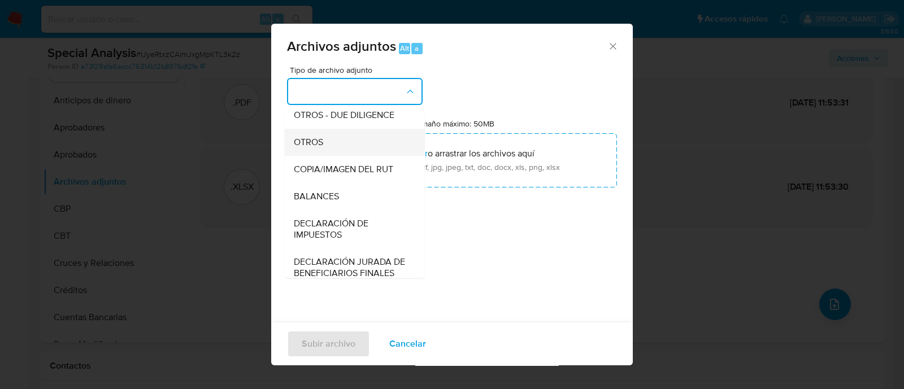
click at [374, 156] on div "OTROS" at bounding box center [351, 142] width 115 height 27
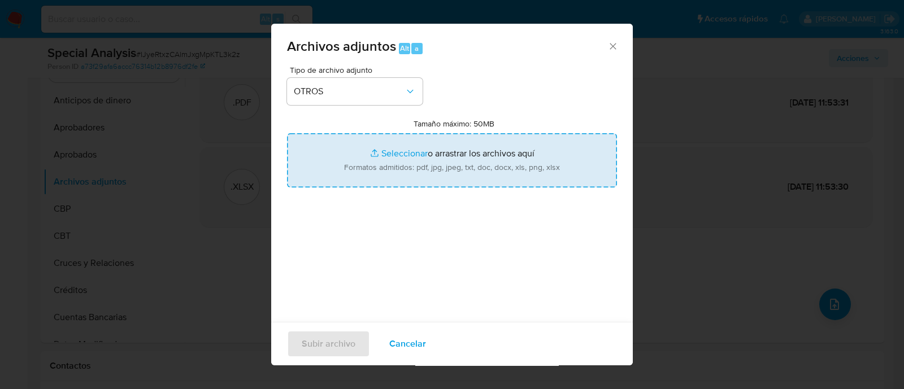
click at [395, 151] on input "Tamaño máximo: 50MB Seleccionar archivos" at bounding box center [452, 160] width 330 height 54
type input "C:\fakepath\UAF ROS #1384.pdf"
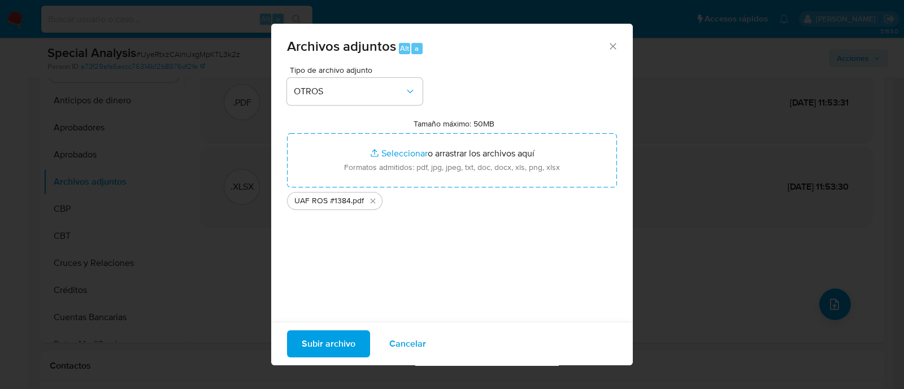
click at [325, 351] on span "Subir archivo" at bounding box center [329, 344] width 54 height 25
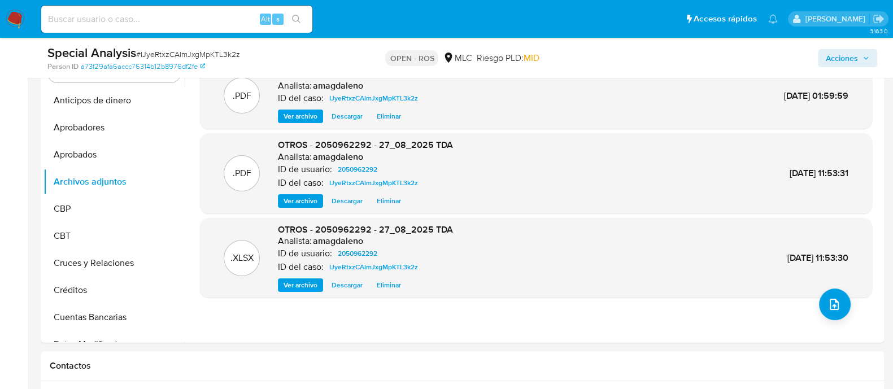
click at [851, 58] on span "Acciones" at bounding box center [842, 58] width 32 height 18
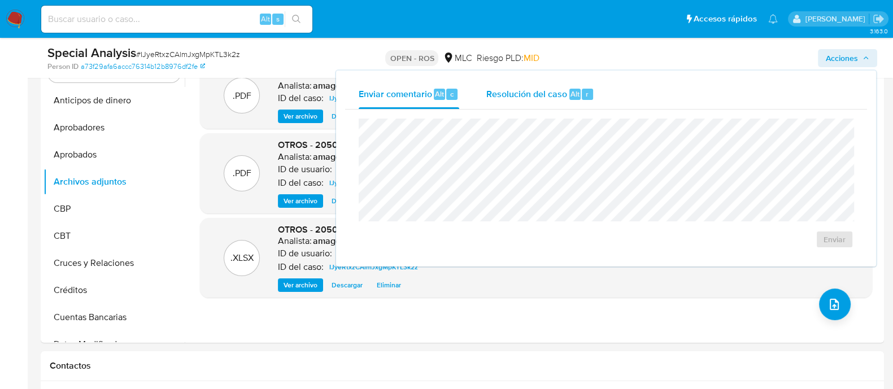
click at [544, 97] on span "Resolución del caso" at bounding box center [526, 93] width 81 height 13
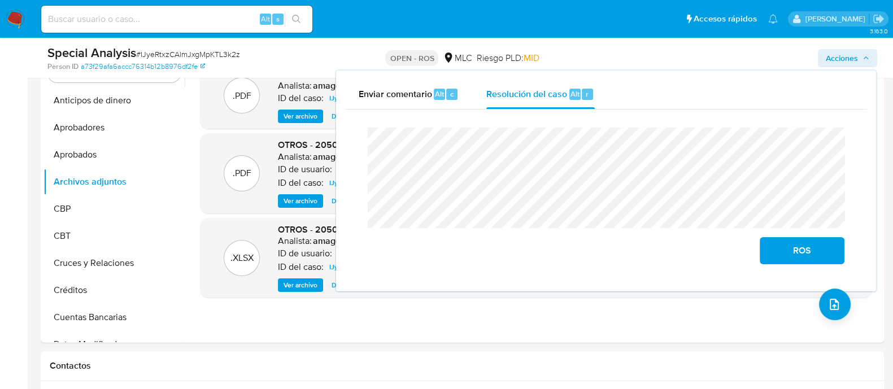
click at [0, 0] on lt-span "correspondiste" at bounding box center [0, 0] width 0 height 0
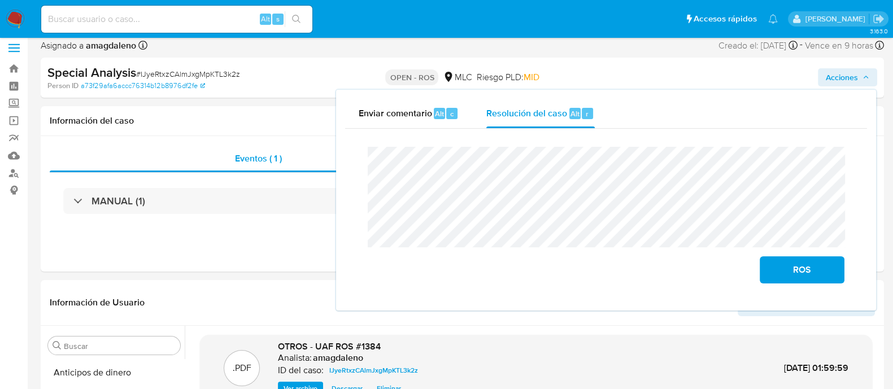
scroll to position [10, 0]
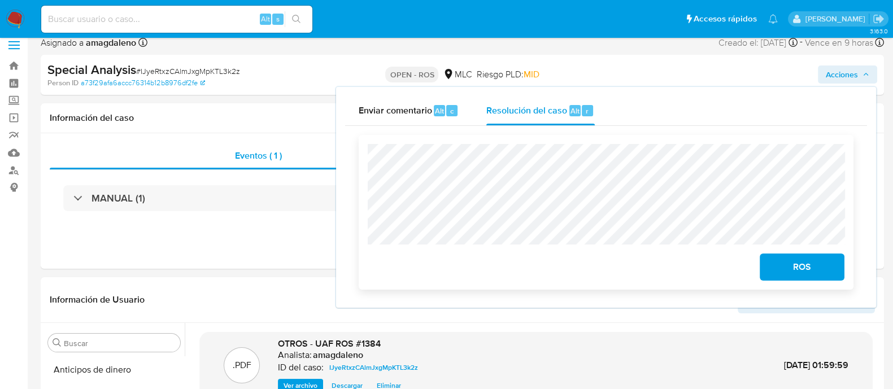
click at [793, 276] on span "ROS" at bounding box center [802, 267] width 55 height 25
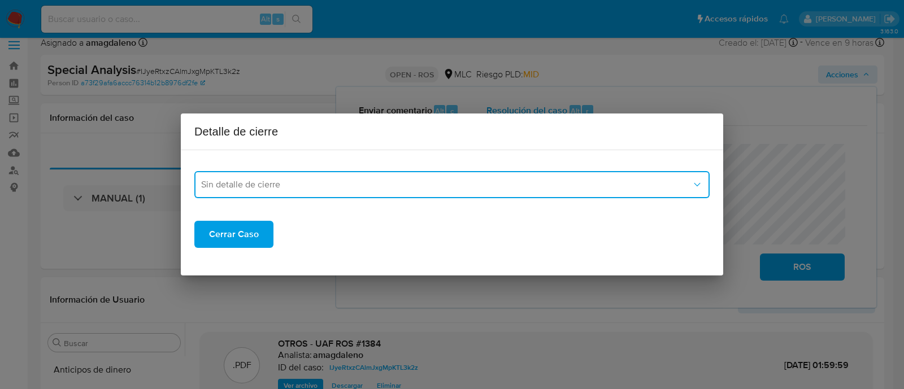
click at [434, 183] on span "Sin detalle de cierre" at bounding box center [446, 184] width 490 height 11
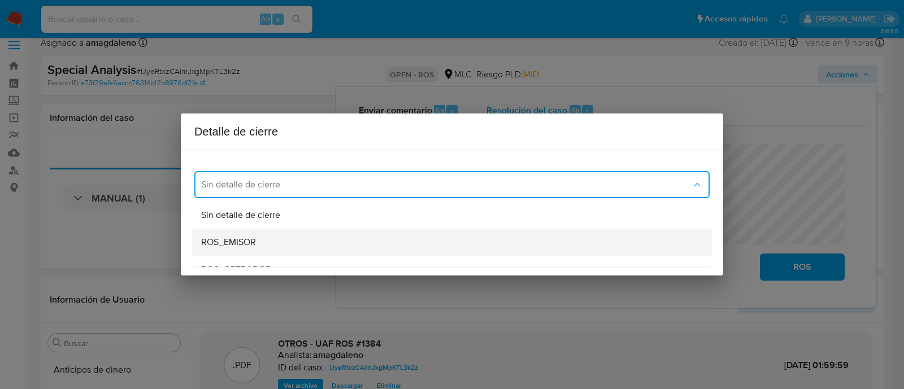
click at [378, 242] on div "ROS_EMISOR" at bounding box center [448, 242] width 495 height 27
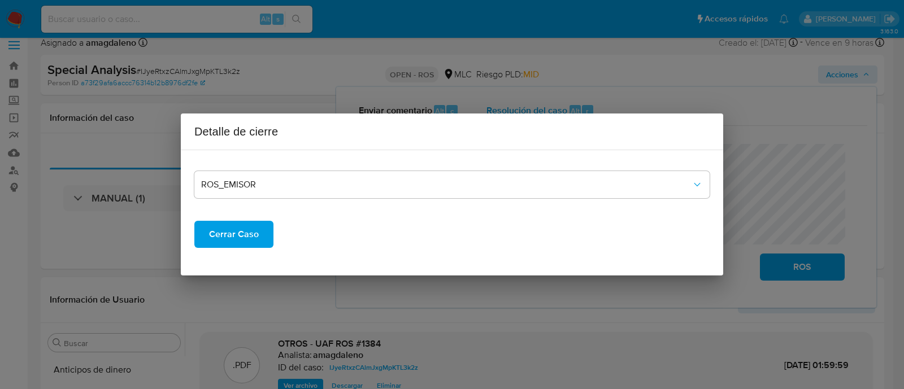
click at [240, 241] on span "Cerrar Caso" at bounding box center [234, 234] width 50 height 25
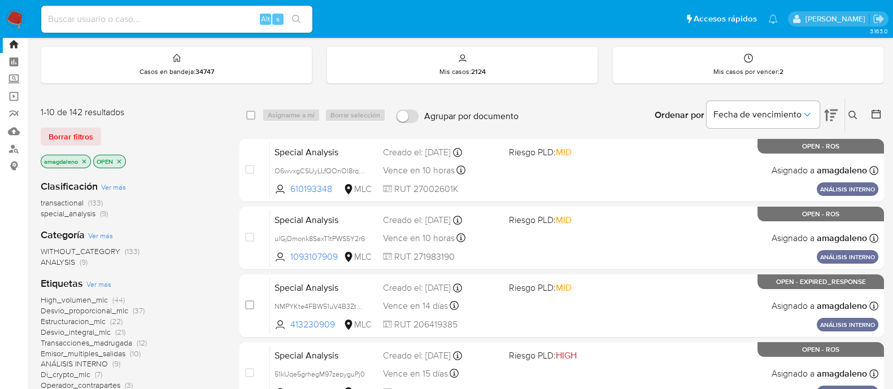
scroll to position [31, 0]
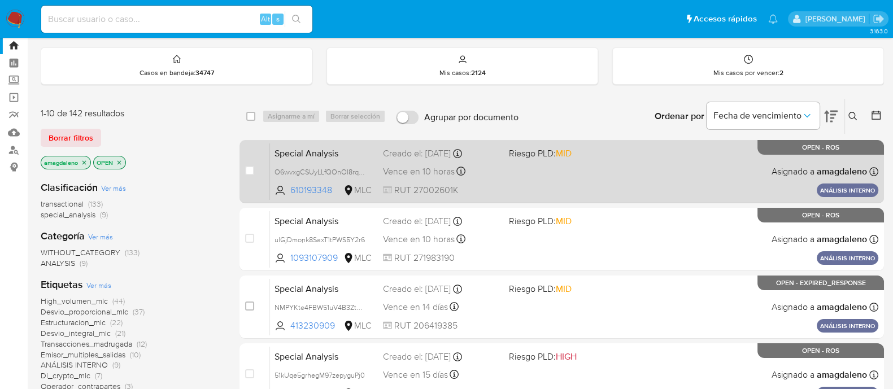
click at [609, 170] on span at bounding box center [567, 171] width 117 height 2
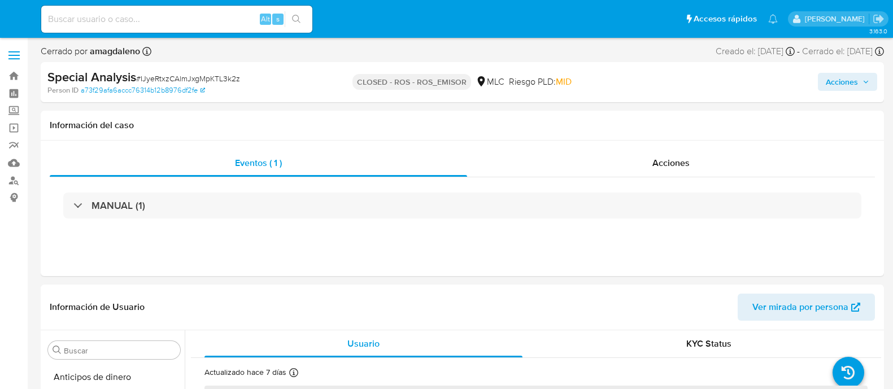
select select "10"
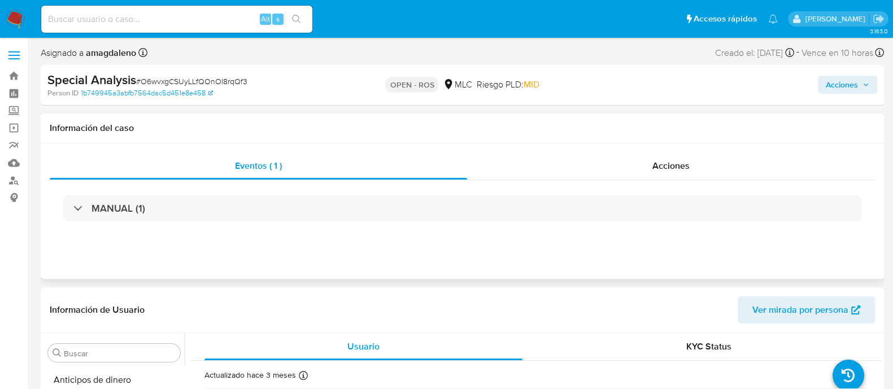
select select "10"
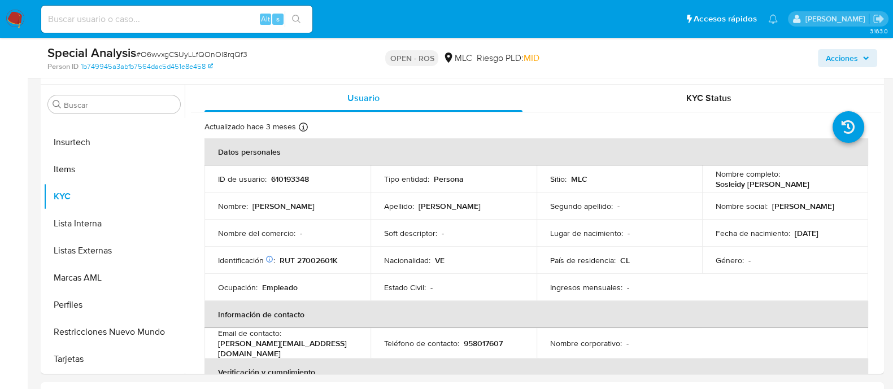
scroll to position [215, 0]
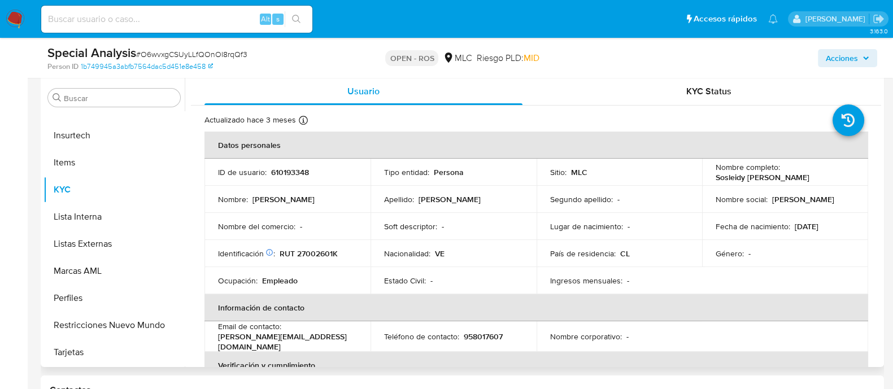
click at [289, 171] on p "610193348" at bounding box center [290, 172] width 38 height 10
copy p "610193348"
click at [299, 172] on p "610193348" at bounding box center [290, 172] width 38 height 10
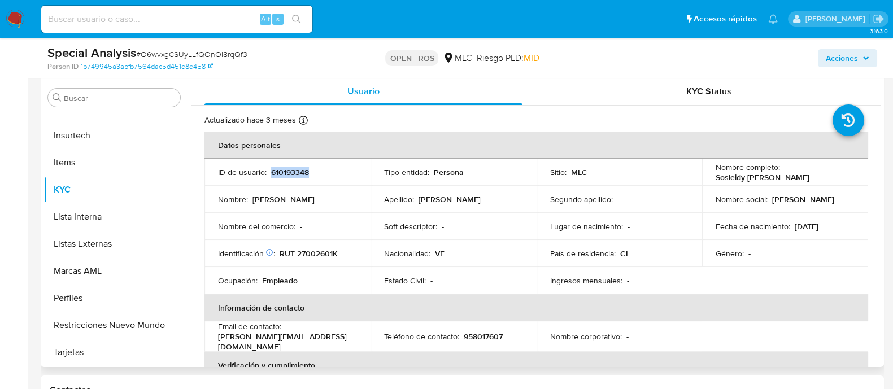
drag, startPoint x: 710, startPoint y: 177, endPoint x: 830, endPoint y: 179, distance: 120.4
click at [830, 179] on td "Nombre completo : Sosleidy Andreina Arraiz Leon" at bounding box center [785, 172] width 166 height 27
copy p "Sosleidy Andreina Arraiz Leon"
click at [313, 252] on p "RUT 27002601K" at bounding box center [309, 254] width 58 height 10
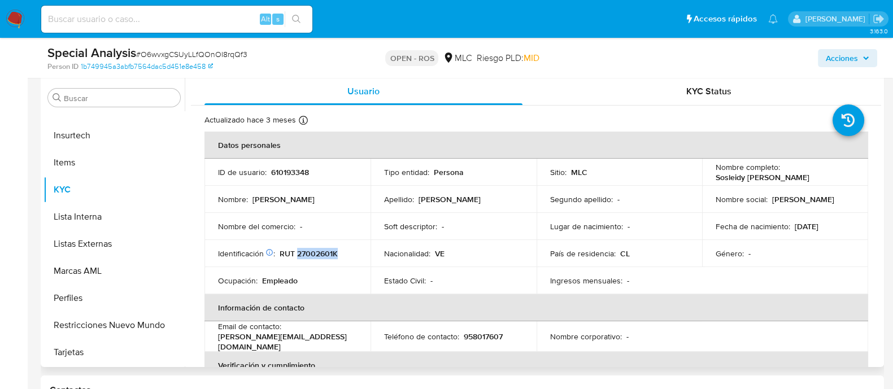
copy p "27002601K"
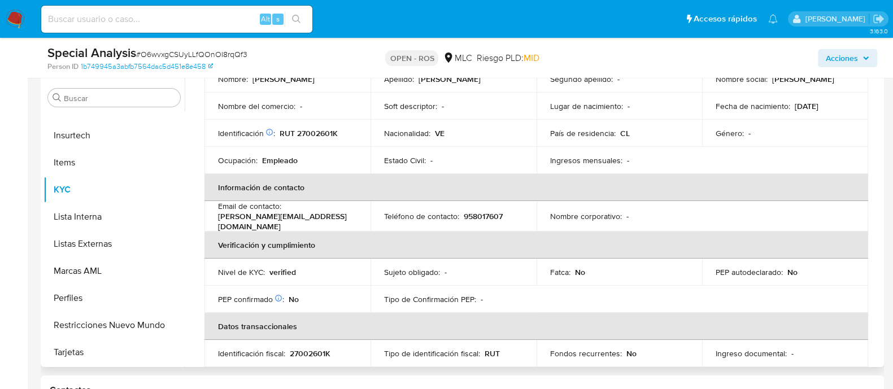
scroll to position [118, 0]
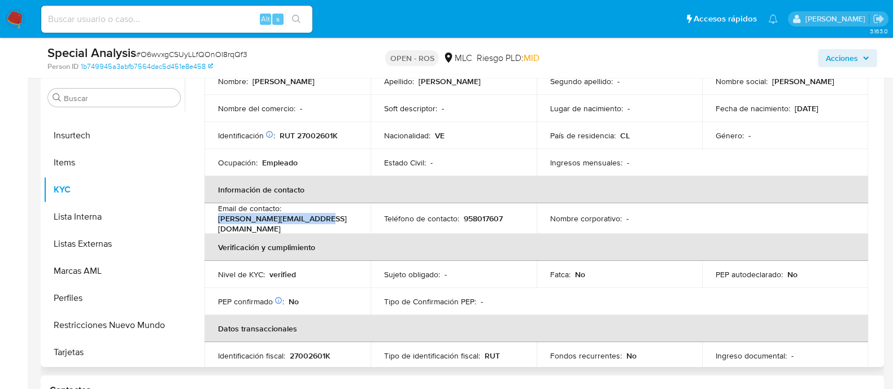
drag, startPoint x: 217, startPoint y: 221, endPoint x: 324, endPoint y: 223, distance: 107.4
click at [324, 223] on td "Email de contacto : andreina.leon81@gmail.com" at bounding box center [288, 218] width 166 height 31
copy p "andreina.leon81@gmail.com"
click at [479, 215] on p "958017607" at bounding box center [483, 219] width 39 height 10
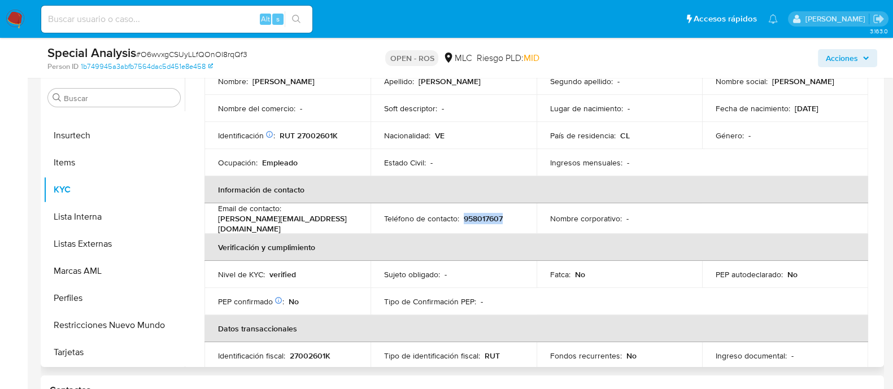
copy p "958017607"
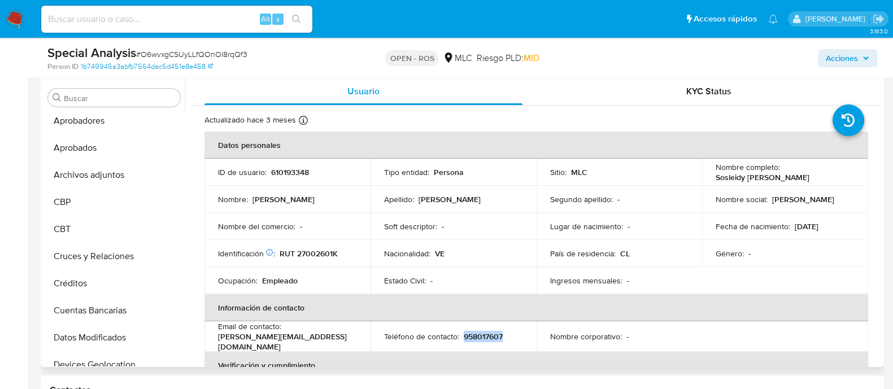
scroll to position [0, 0]
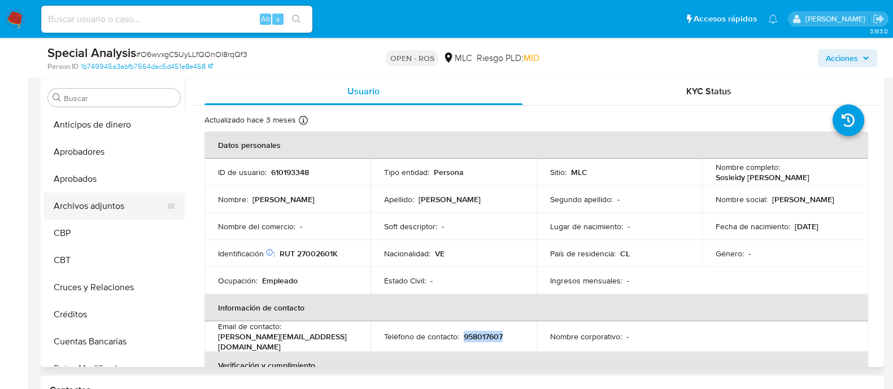
click at [93, 206] on button "Archivos adjuntos" at bounding box center [110, 206] width 132 height 27
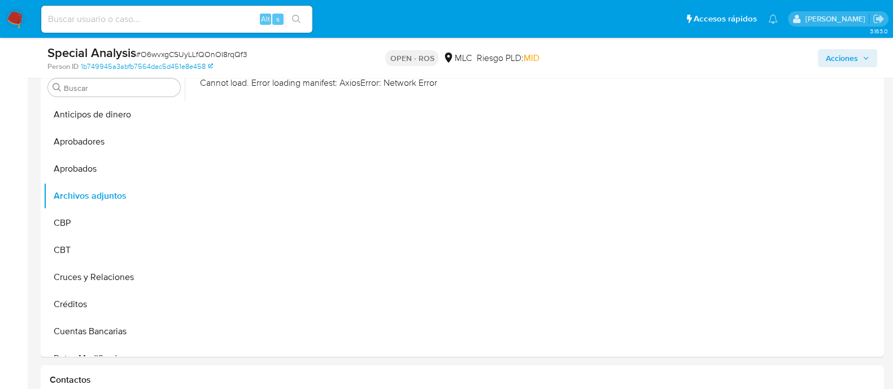
scroll to position [221, 0]
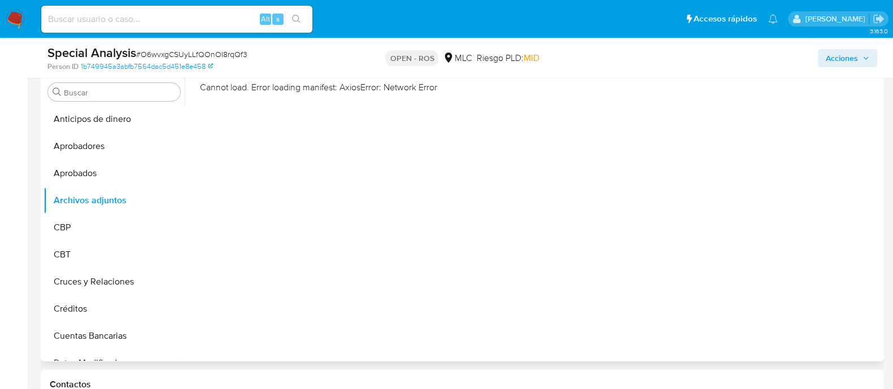
click at [540, 296] on div "Cannot load. Error loading manifest: AxiosError: Network Error" at bounding box center [533, 216] width 697 height 289
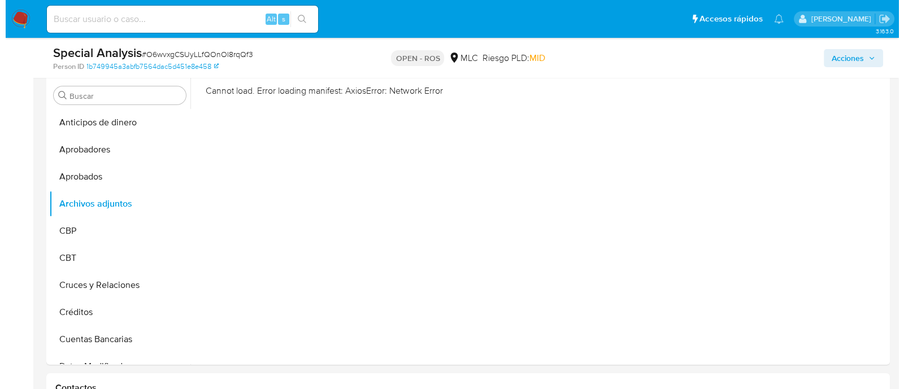
scroll to position [203, 0]
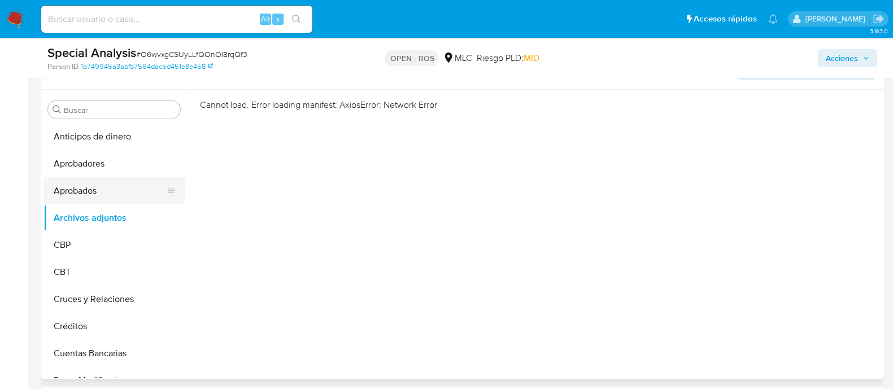
click at [115, 185] on button "Aprobados" at bounding box center [110, 190] width 132 height 27
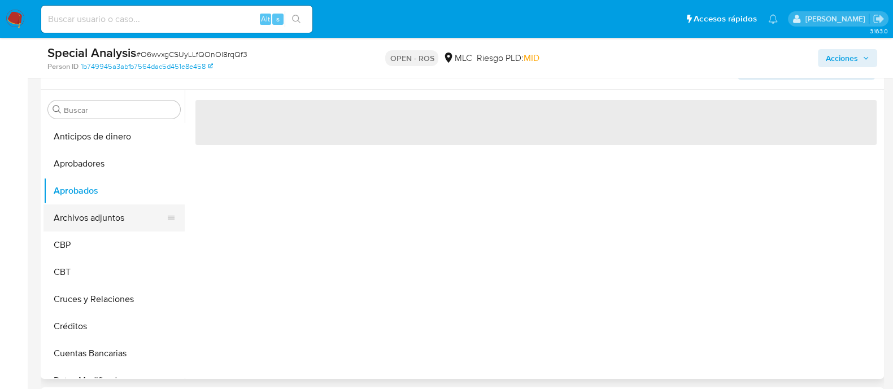
click at [115, 216] on button "Archivos adjuntos" at bounding box center [110, 218] width 132 height 27
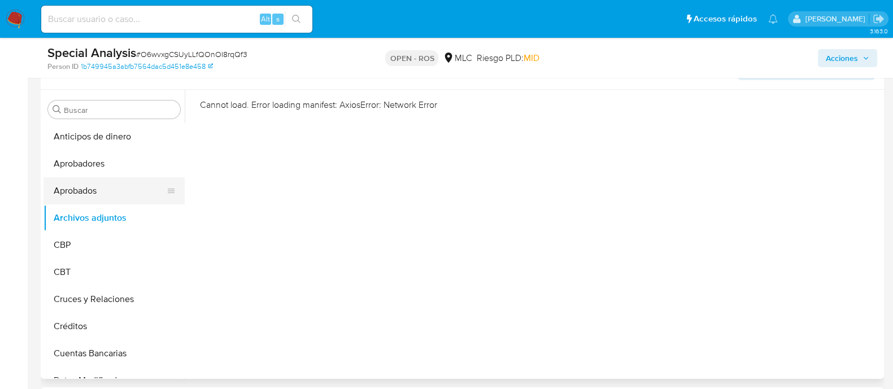
click at [118, 180] on button "Aprobados" at bounding box center [110, 190] width 132 height 27
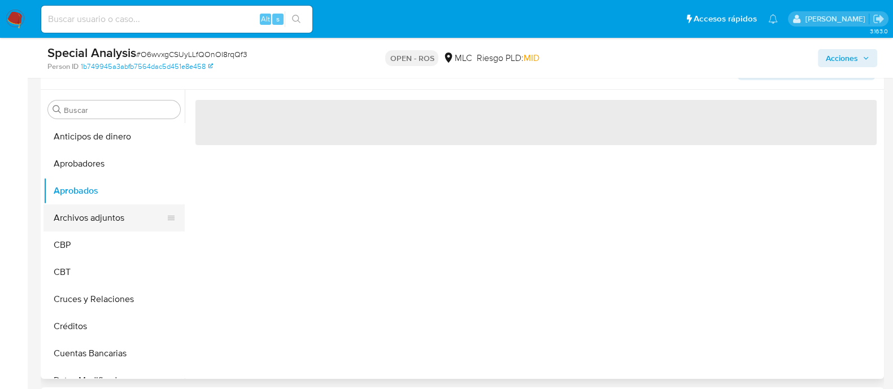
click at [121, 215] on button "Archivos adjuntos" at bounding box center [110, 218] width 132 height 27
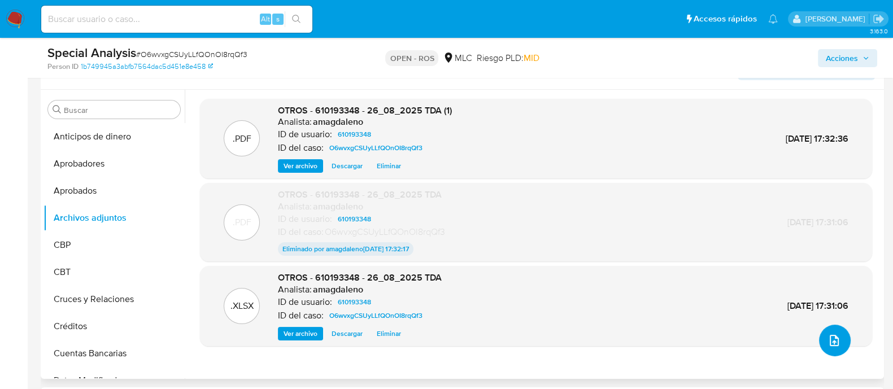
click at [840, 334] on button "upload-file" at bounding box center [835, 341] width 32 height 32
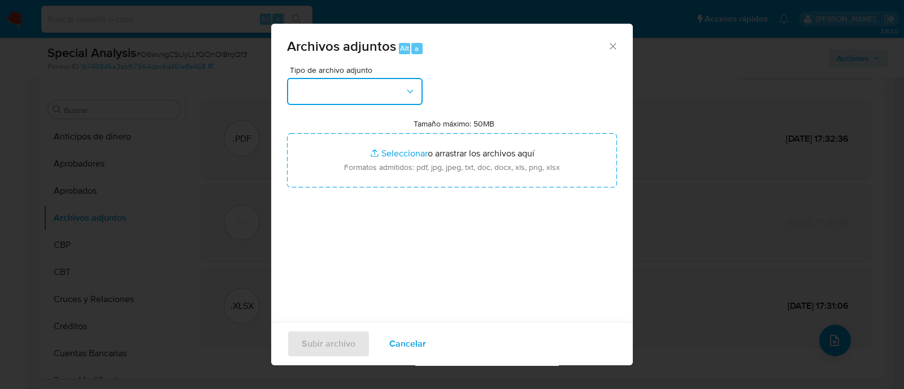
click at [393, 92] on button "button" at bounding box center [355, 91] width 136 height 27
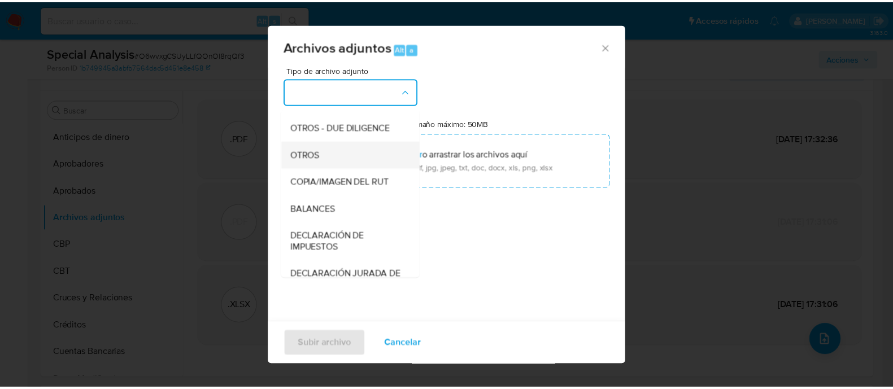
scroll to position [149, 0]
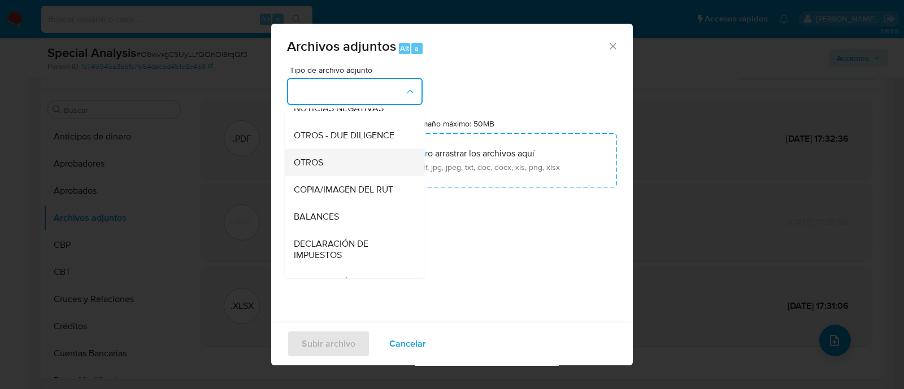
click at [387, 173] on div "OTROS" at bounding box center [351, 162] width 115 height 27
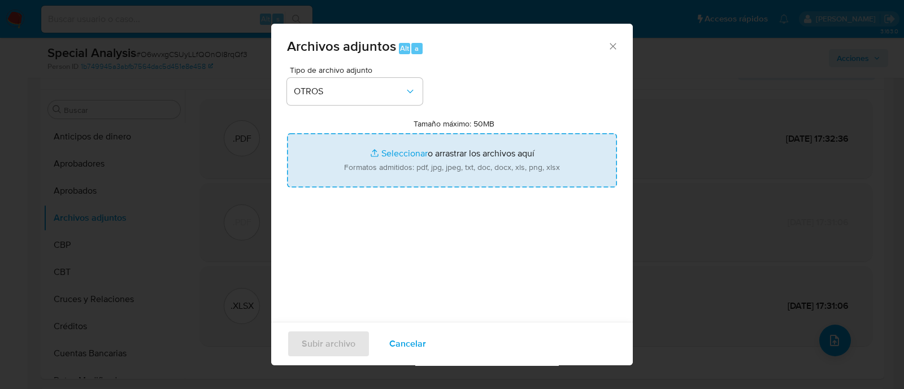
click at [389, 151] on input "Tamaño máximo: 50MB Seleccionar archivos" at bounding box center [452, 160] width 330 height 54
type input "C:\fakepath\Certiicado UAF ROS #1385.pdf"
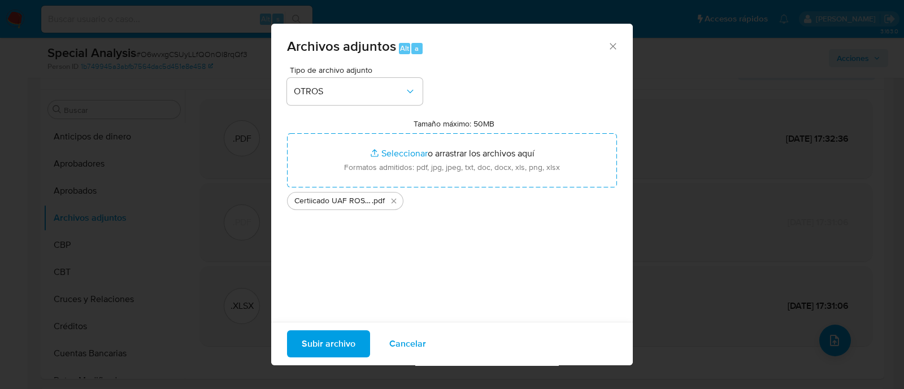
click at [322, 341] on span "Subir archivo" at bounding box center [329, 344] width 54 height 25
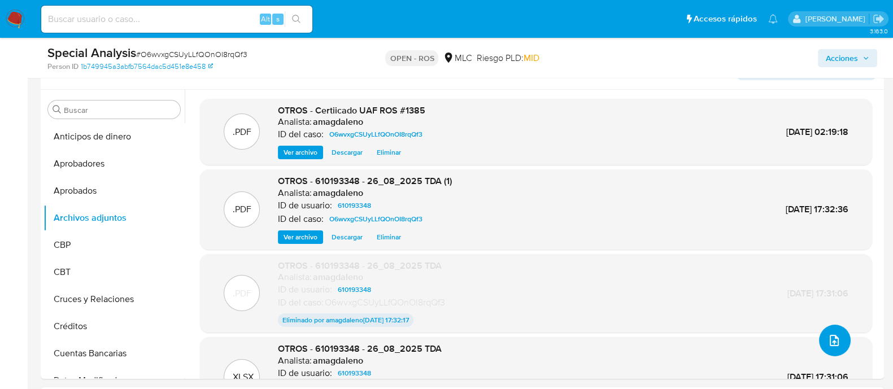
scroll to position [0, 0]
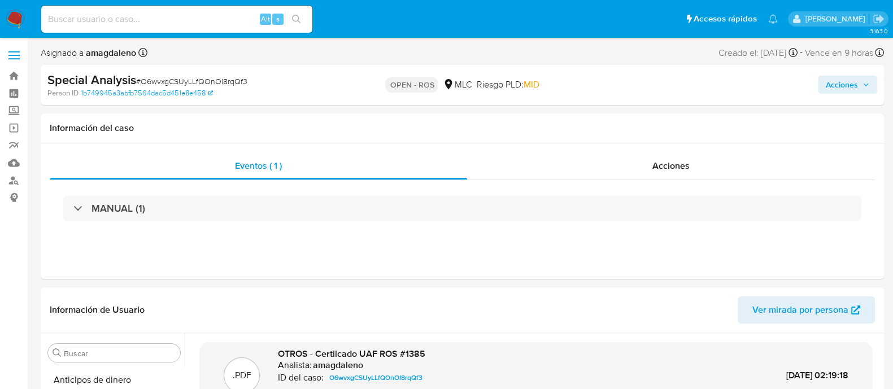
click at [828, 80] on span "Acciones" at bounding box center [842, 85] width 32 height 18
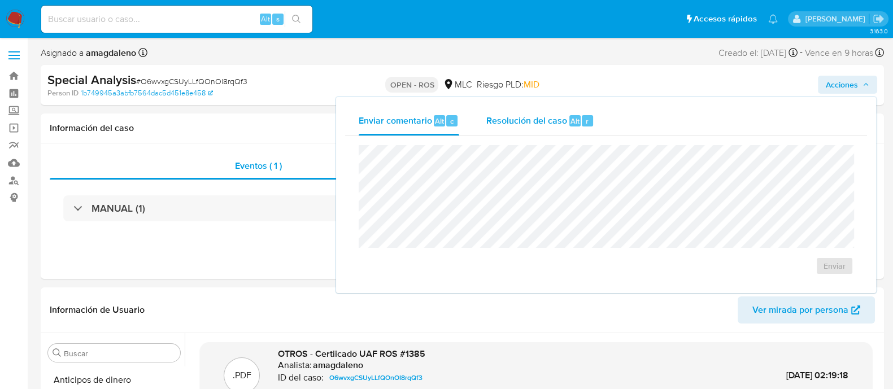
click at [497, 121] on span "Resolución del caso" at bounding box center [526, 120] width 81 height 13
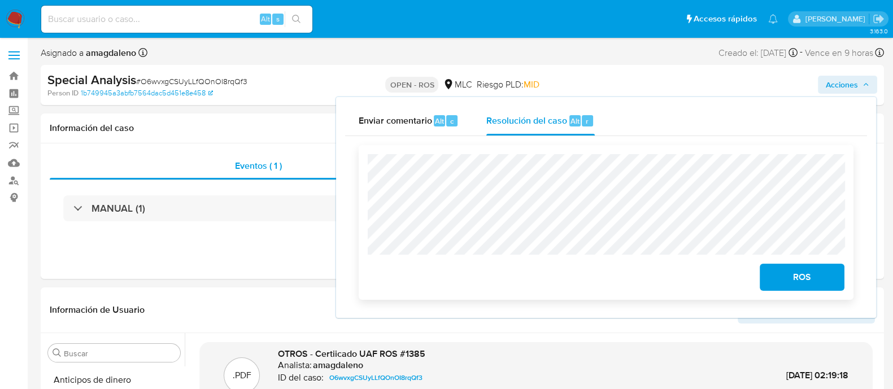
click at [577, 269] on div "ROS" at bounding box center [606, 275] width 477 height 32
click at [788, 281] on span "ROS" at bounding box center [802, 277] width 55 height 25
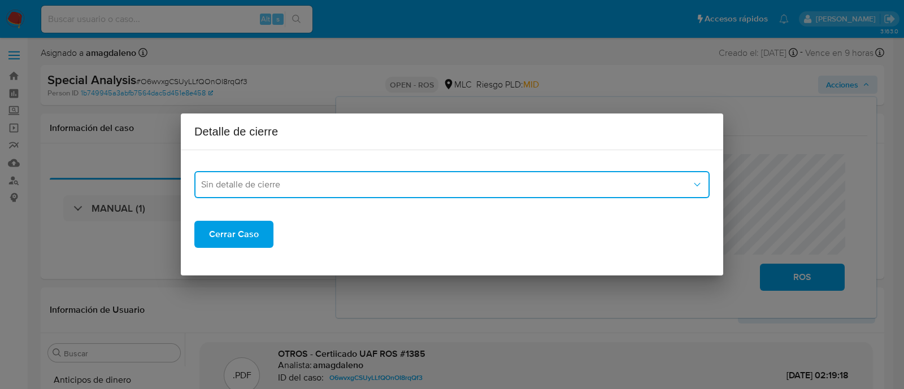
click at [353, 182] on span "Sin detalle de cierre" at bounding box center [446, 184] width 490 height 11
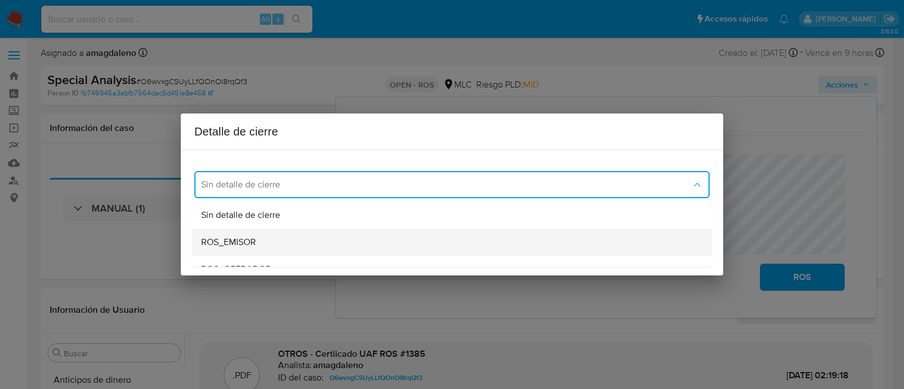
click at [330, 237] on div "ROS_EMISOR" at bounding box center [448, 242] width 495 height 27
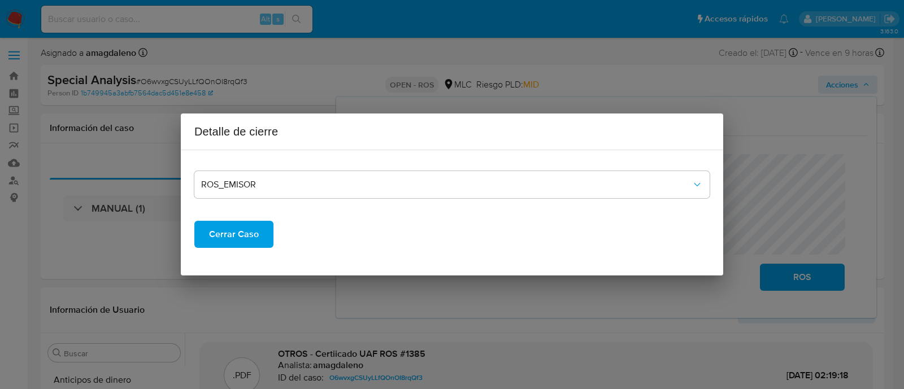
click at [254, 237] on span "Cerrar Caso" at bounding box center [234, 234] width 50 height 25
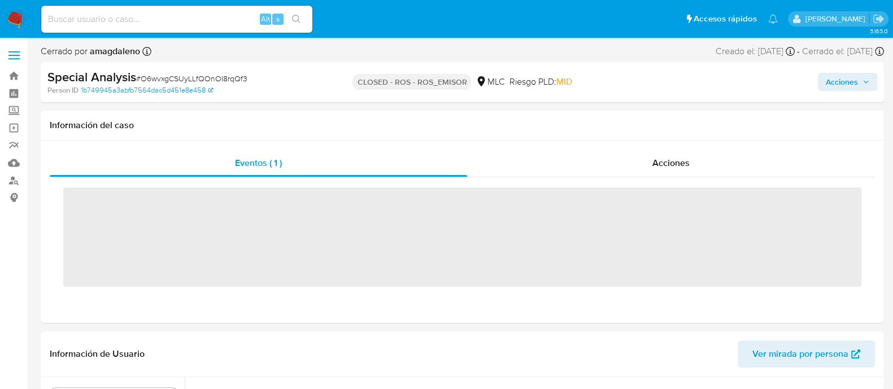
scroll to position [559, 0]
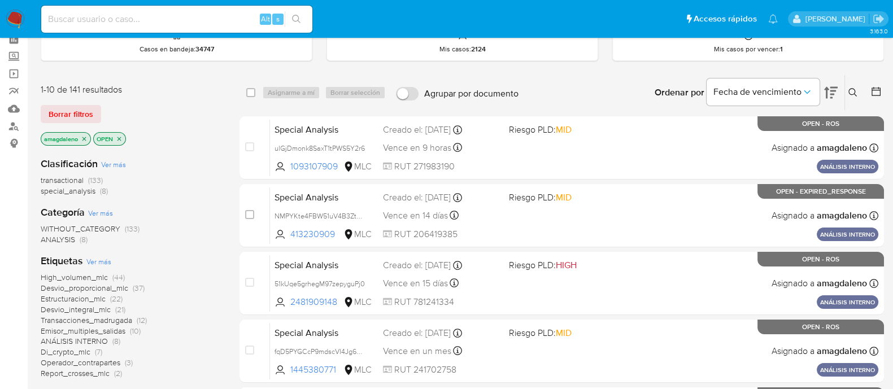
scroll to position [58, 0]
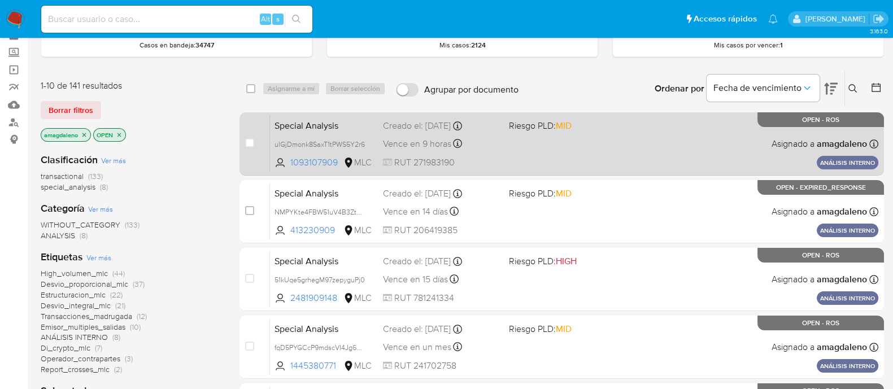
click at [581, 131] on div "Special Analysis ulGjDmonk8SaxT1tPWS5Y2r6 1093107909 MLC Riesgo PLD: MID Creado…" at bounding box center [574, 143] width 608 height 57
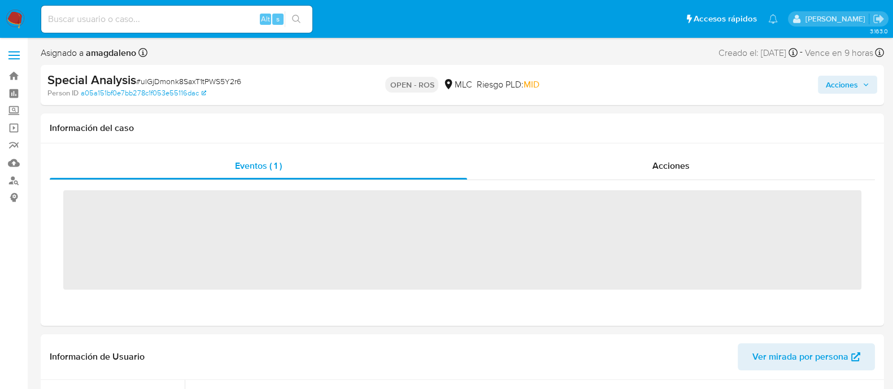
scroll to position [559, 0]
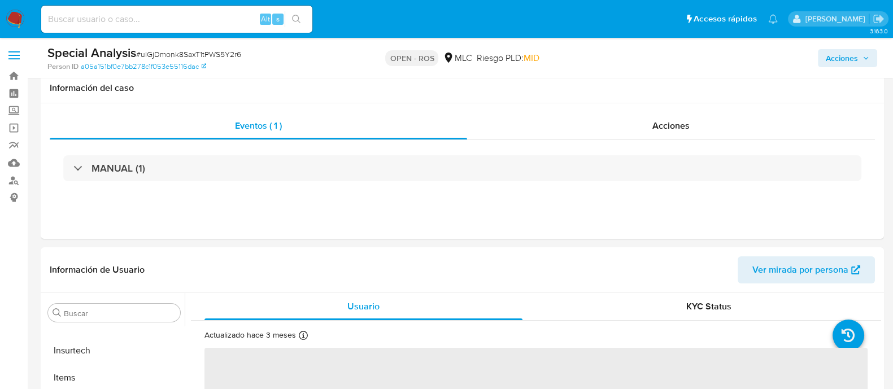
select select "10"
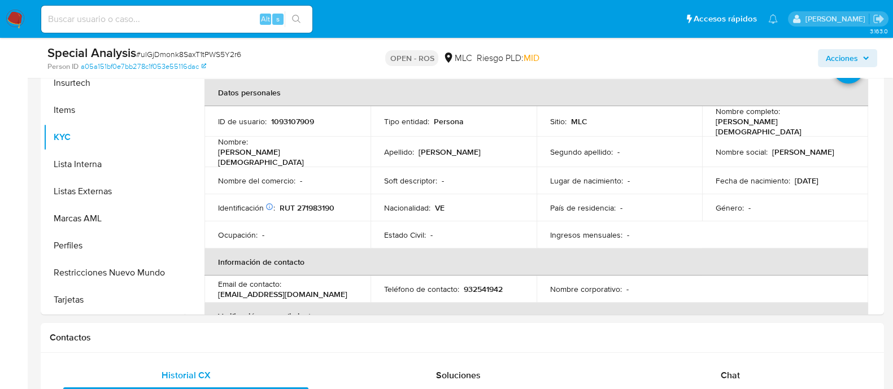
scroll to position [270, 0]
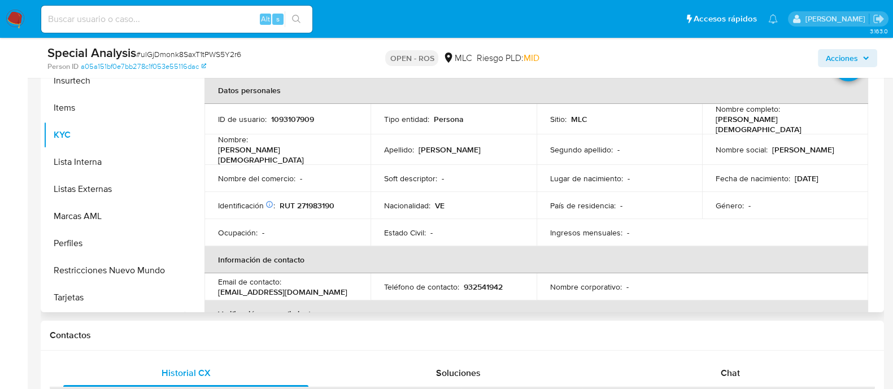
click at [308, 201] on p "RUT 271983190" at bounding box center [307, 206] width 55 height 10
copy p "271983190"
click at [294, 116] on p "1093107909" at bounding box center [292, 119] width 43 height 10
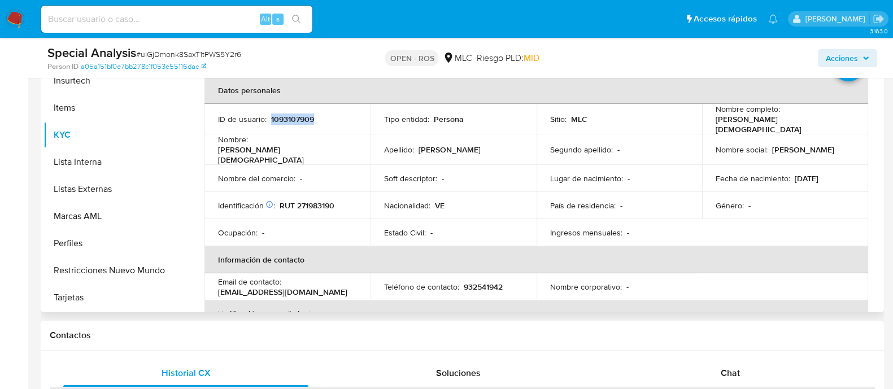
copy p "1093107909"
click at [325, 202] on p "RUT 271983190" at bounding box center [307, 206] width 55 height 10
copy p "271983190"
click at [738, 123] on p "[PERSON_NAME][DEMOGRAPHIC_DATA]" at bounding box center [783, 124] width 134 height 20
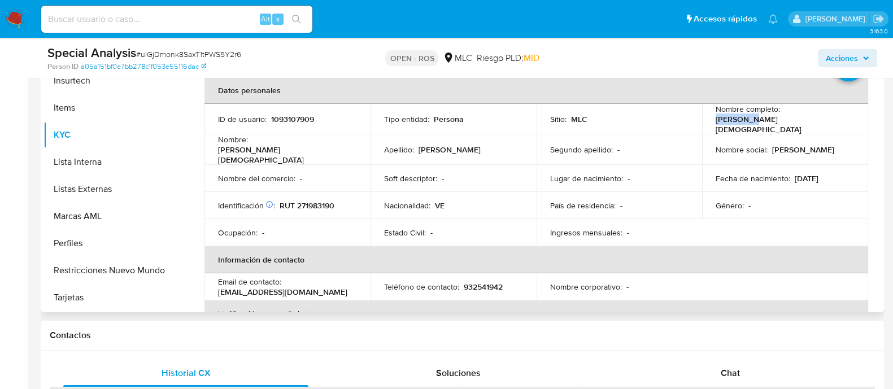
click at [738, 123] on p "[PERSON_NAME][DEMOGRAPHIC_DATA]" at bounding box center [783, 124] width 134 height 20
drag, startPoint x: 712, startPoint y: 124, endPoint x: 845, endPoint y: 123, distance: 132.8
click at [845, 123] on div "Nombre completo : [PERSON_NAME][DEMOGRAPHIC_DATA]" at bounding box center [785, 119] width 139 height 31
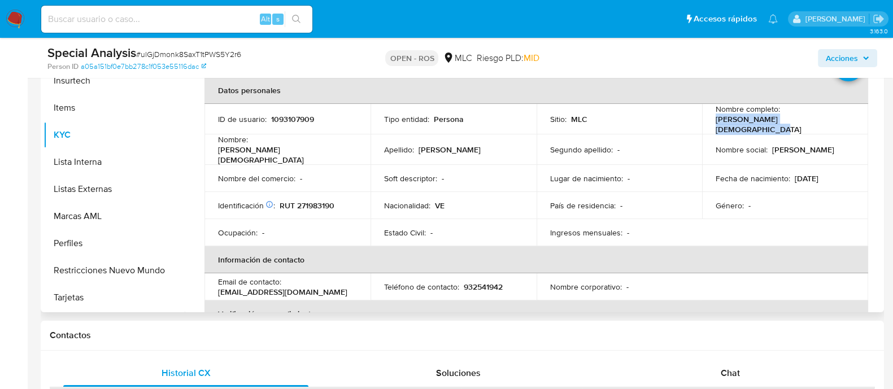
click at [723, 127] on p "[PERSON_NAME][DEMOGRAPHIC_DATA]" at bounding box center [783, 124] width 134 height 20
drag, startPoint x: 713, startPoint y: 123, endPoint x: 816, endPoint y: 127, distance: 102.9
click at [816, 127] on div "Nombre completo : [PERSON_NAME][DEMOGRAPHIC_DATA]" at bounding box center [785, 119] width 139 height 31
copy p "[PERSON_NAME][DEMOGRAPHIC_DATA]"
click at [303, 201] on p "RUT 271983190" at bounding box center [307, 206] width 55 height 10
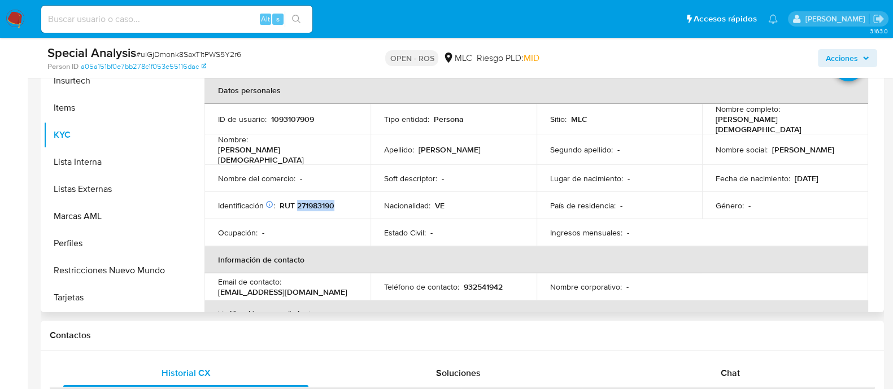
click at [303, 201] on p "RUT 271983190" at bounding box center [307, 206] width 55 height 10
copy p "271983190"
drag, startPoint x: 216, startPoint y: 285, endPoint x: 341, endPoint y: 289, distance: 124.4
click at [341, 289] on td "Email de contacto : javiperezfernandez87@gmail.com" at bounding box center [288, 286] width 166 height 27
copy p "[EMAIL_ADDRESS][DOMAIN_NAME]"
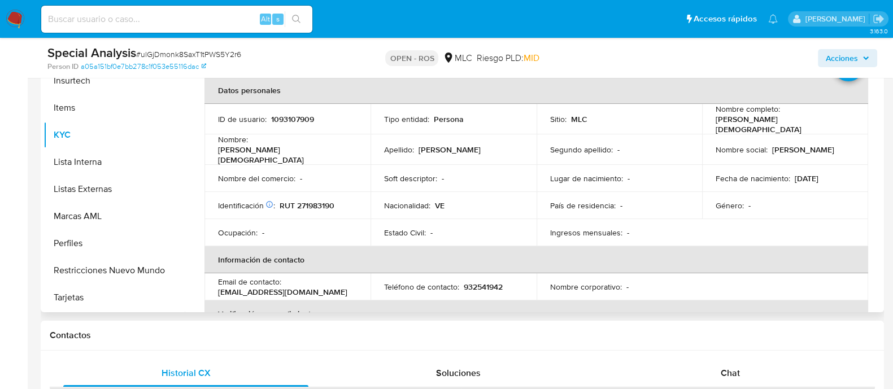
click at [471, 282] on p "932541942" at bounding box center [483, 287] width 39 height 10
copy p "932541942"
click at [340, 230] on div "Ocupación : -" at bounding box center [287, 233] width 139 height 10
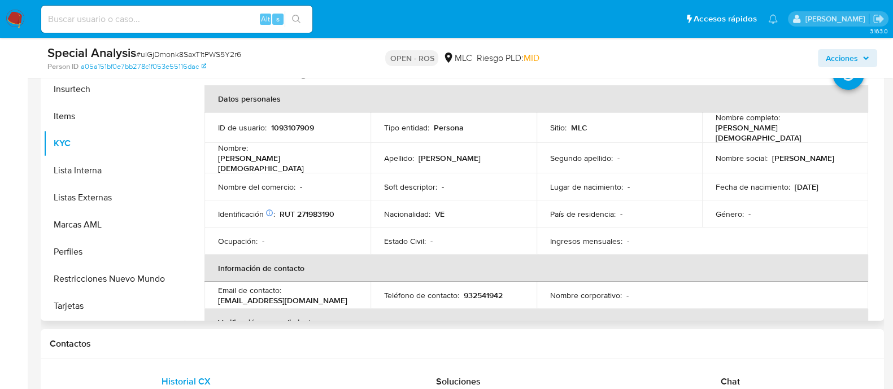
scroll to position [242, 0]
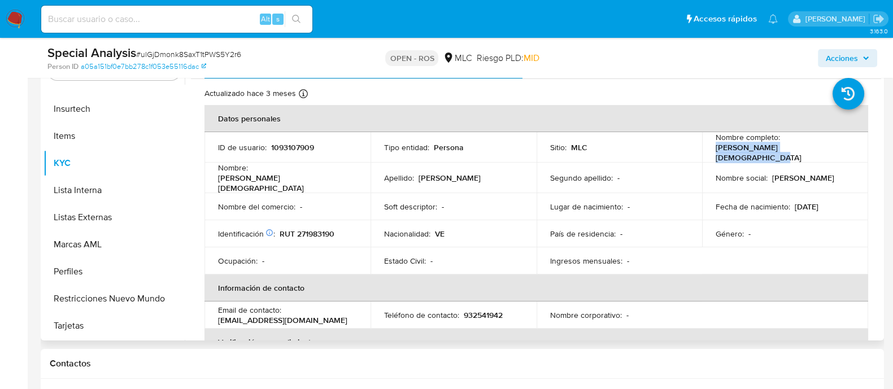
drag, startPoint x: 711, startPoint y: 152, endPoint x: 832, endPoint y: 155, distance: 121.5
click at [832, 155] on td "Nombre completo : Franklin Jesus Espina Espina" at bounding box center [785, 147] width 166 height 31
copy p "Franklin [DEMOGRAPHIC_DATA][PERSON_NAME]"
click at [325, 229] on p "RUT 271983190" at bounding box center [307, 234] width 55 height 10
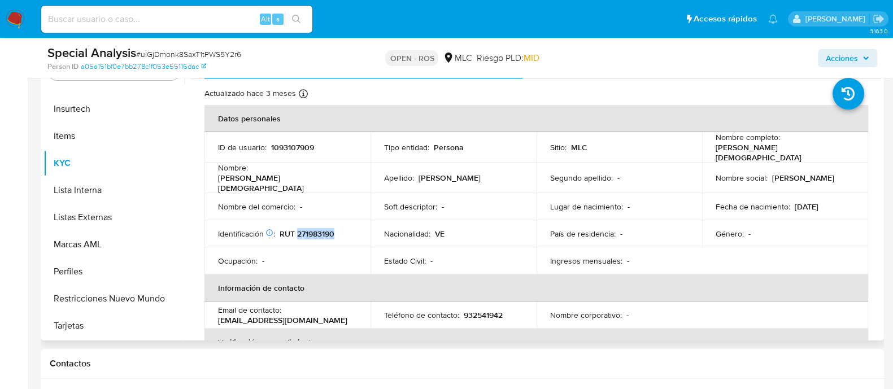
copy p "271983190"
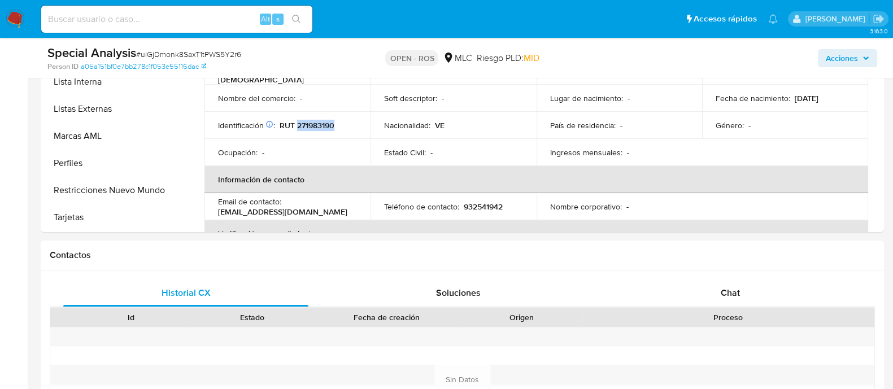
scroll to position [333, 0]
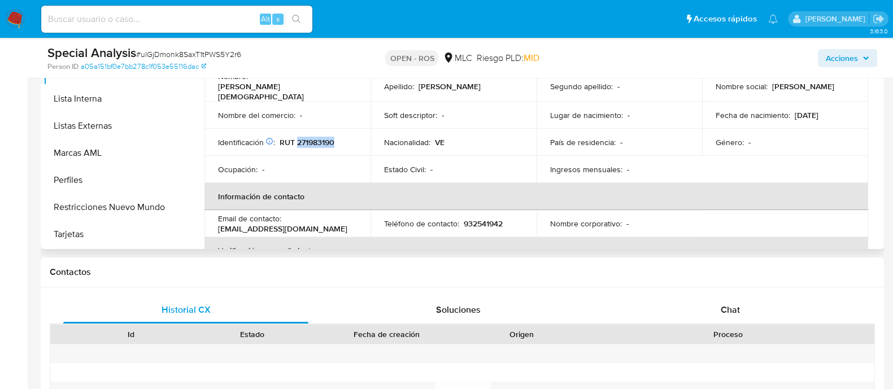
drag, startPoint x: 218, startPoint y: 223, endPoint x: 348, endPoint y: 221, distance: 130.0
click at [348, 221] on div "Email de contacto : javiperezfernandez87@gmail.com" at bounding box center [287, 224] width 139 height 20
copy p "[EMAIL_ADDRESS][DOMAIN_NAME]"
click at [489, 219] on p "932541942" at bounding box center [483, 224] width 39 height 10
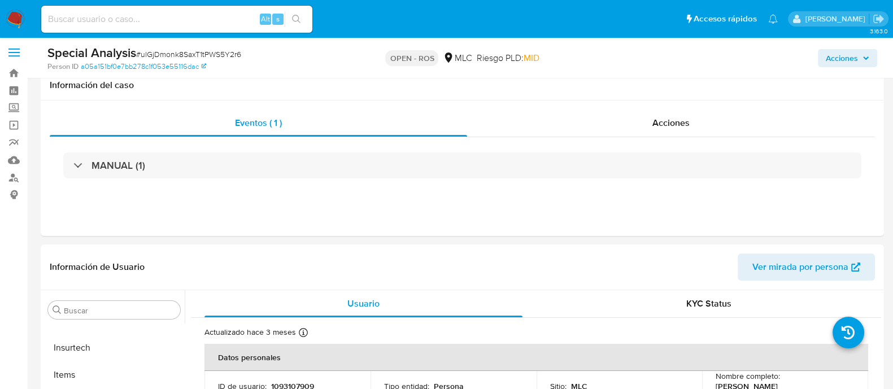
scroll to position [0, 0]
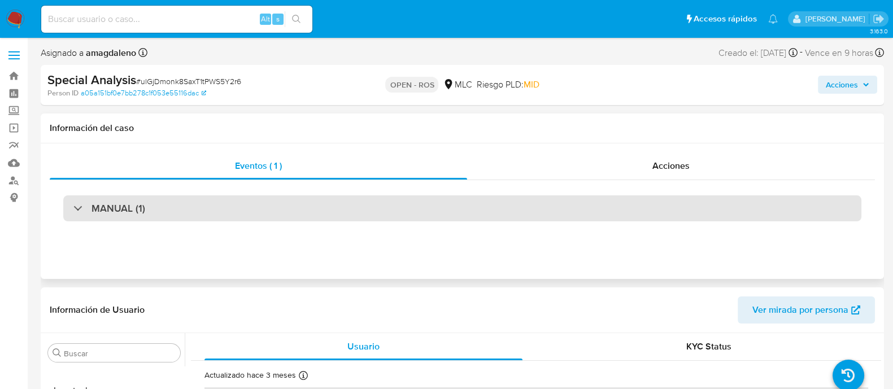
click at [572, 213] on div "MANUAL (1)" at bounding box center [462, 208] width 798 height 26
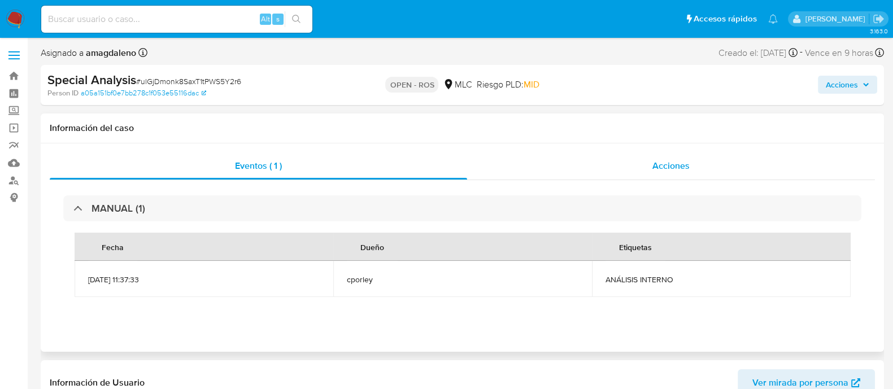
click at [583, 171] on div "Acciones" at bounding box center [671, 166] width 408 height 27
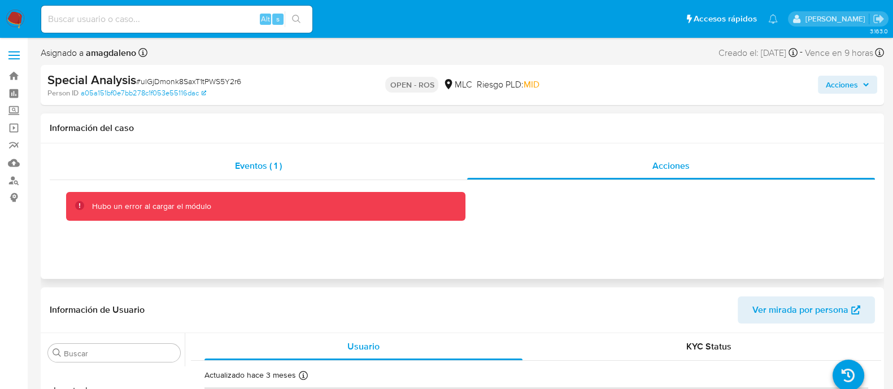
click at [302, 179] on div "Eventos ( 1 )" at bounding box center [259, 166] width 418 height 27
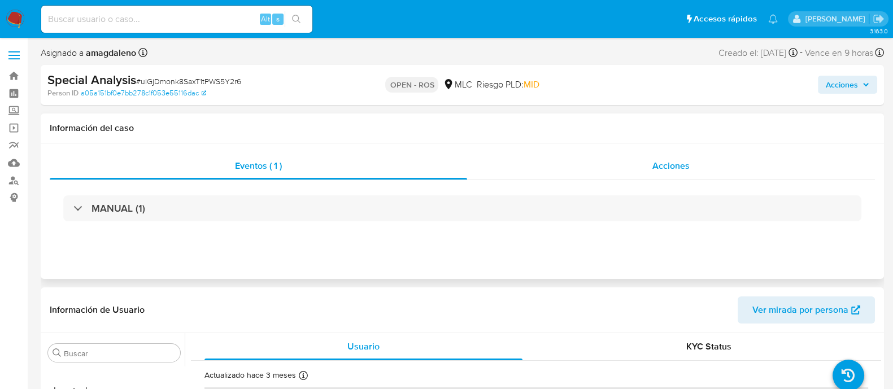
click at [503, 166] on div "Acciones" at bounding box center [671, 166] width 408 height 27
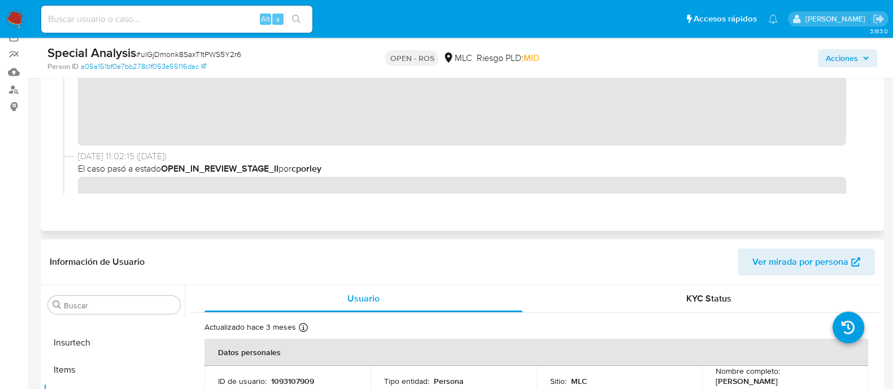
scroll to position [341, 0]
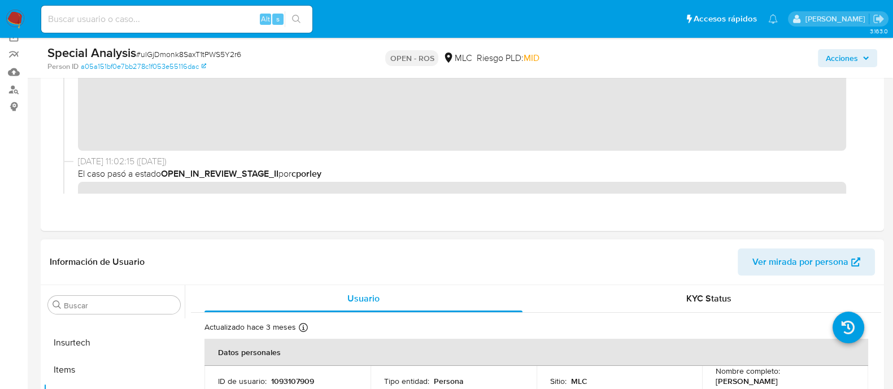
click at [307, 377] on p "1093107909" at bounding box center [292, 381] width 43 height 10
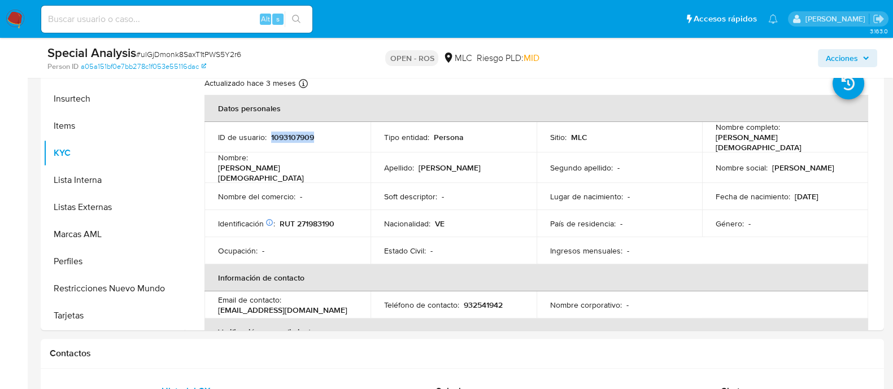
scroll to position [302, 0]
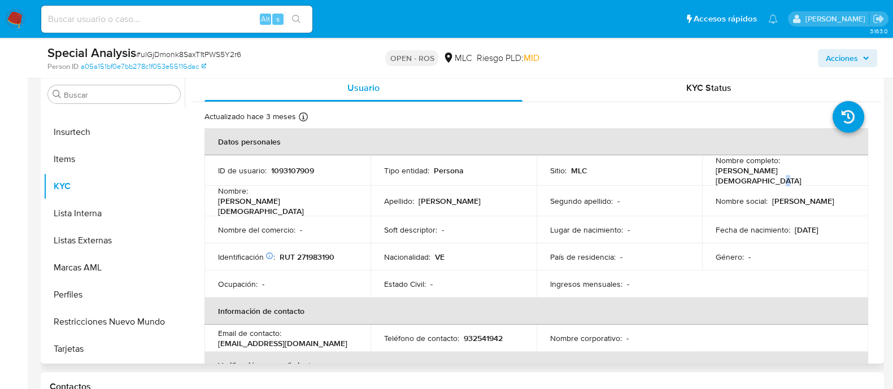
drag, startPoint x: 710, startPoint y: 175, endPoint x: 811, endPoint y: 173, distance: 101.1
click at [811, 173] on td "Nombre completo : Franklin Jesus Espina Espina" at bounding box center [785, 170] width 166 height 31
drag, startPoint x: 714, startPoint y: 176, endPoint x: 818, endPoint y: 178, distance: 104.0
click at [818, 178] on div "Nombre completo : Franklin Jesus Espina Espina" at bounding box center [785, 170] width 139 height 31
click at [321, 252] on p "RUT 271983190" at bounding box center [307, 257] width 55 height 10
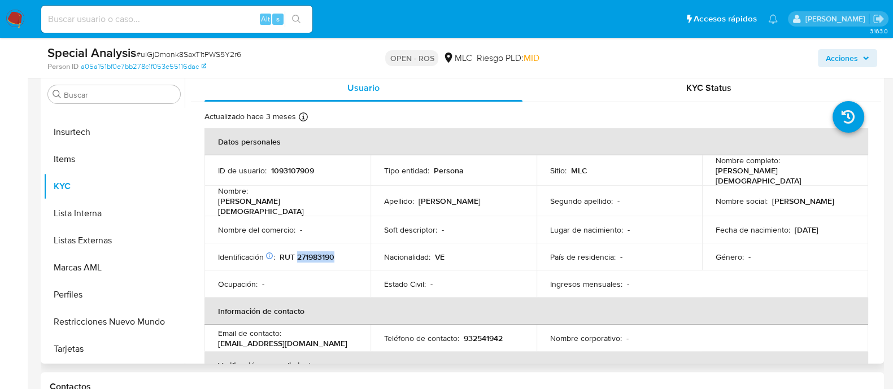
click at [321, 252] on p "RUT 271983190" at bounding box center [307, 257] width 55 height 10
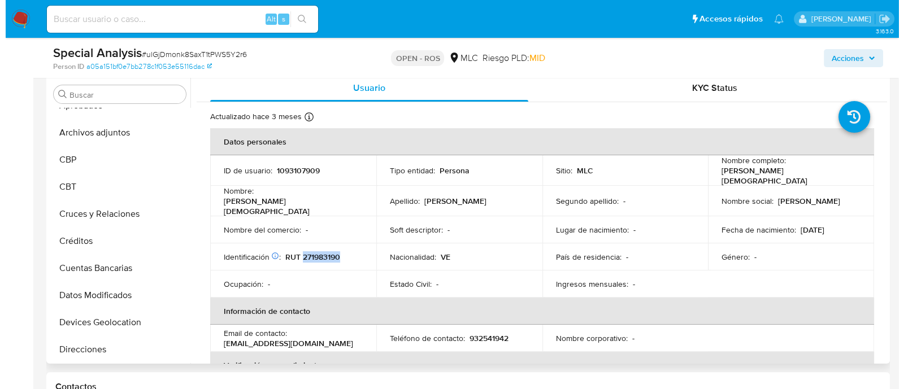
scroll to position [0, 0]
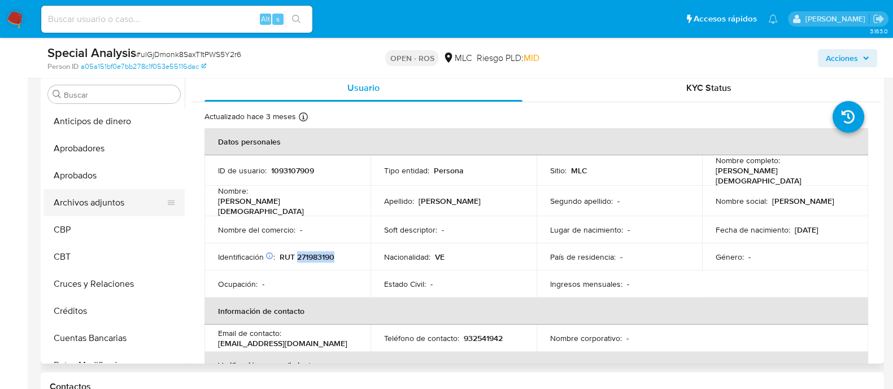
click at [89, 211] on button "Archivos adjuntos" at bounding box center [110, 202] width 132 height 27
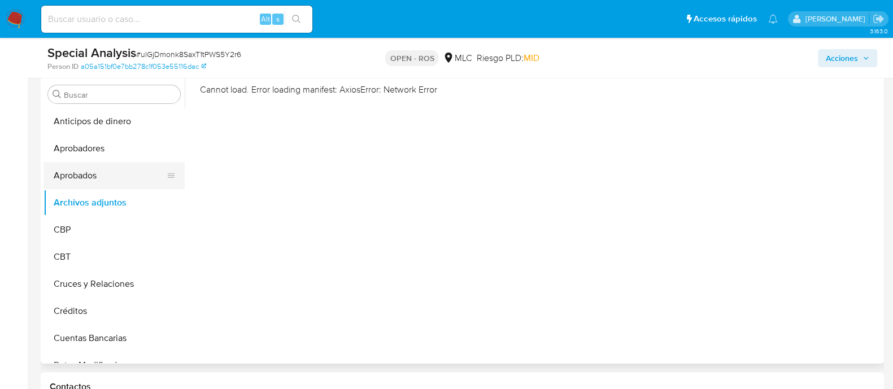
click at [113, 182] on button "Aprobados" at bounding box center [110, 175] width 132 height 27
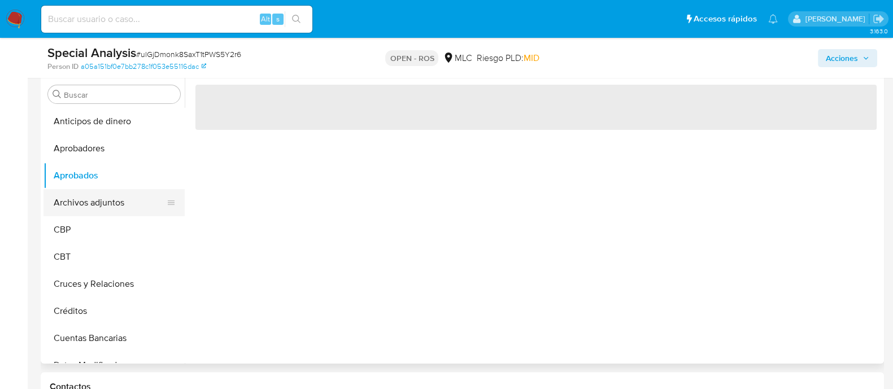
click at [112, 197] on button "Archivos adjuntos" at bounding box center [110, 202] width 132 height 27
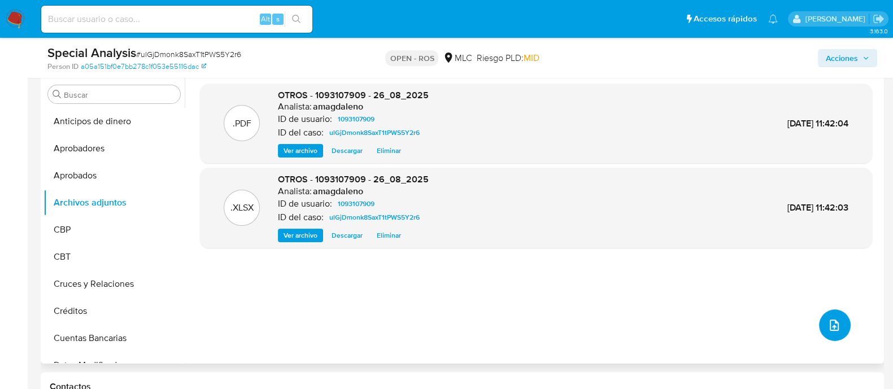
click at [828, 324] on icon "upload-file" at bounding box center [835, 326] width 14 height 14
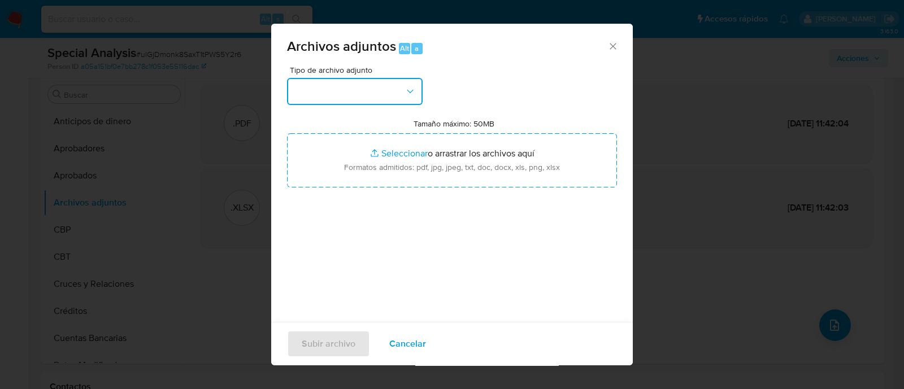
click at [371, 91] on button "button" at bounding box center [355, 91] width 136 height 27
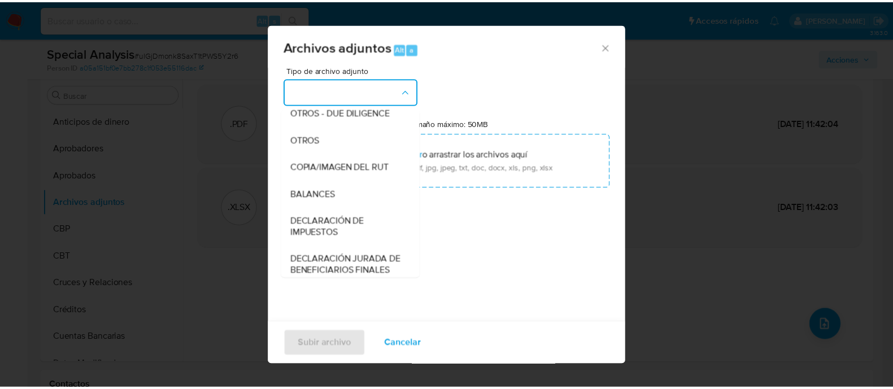
scroll to position [169, 0]
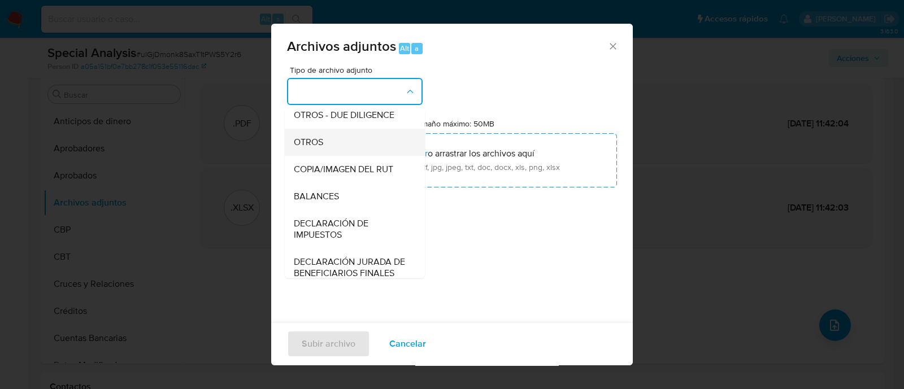
click at [373, 151] on div "OTROS" at bounding box center [351, 142] width 115 height 27
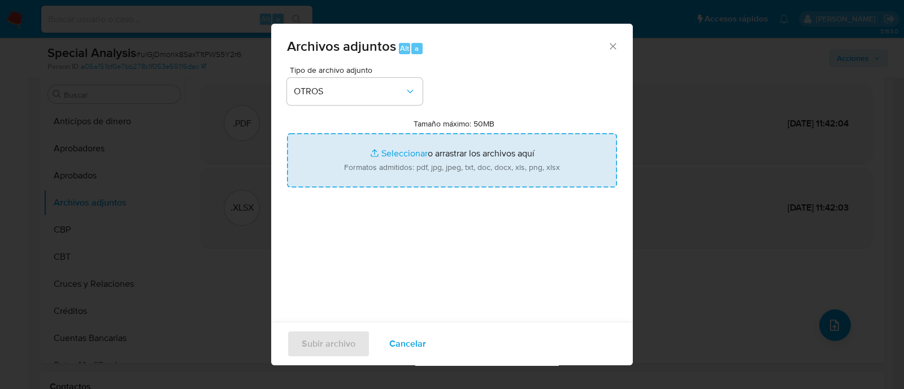
click at [407, 155] on input "Tamaño máximo: 50MB Seleccionar archivos" at bounding box center [452, 160] width 330 height 54
type input "C:\fakepath\Certificado UAF ROS #1386.pdf"
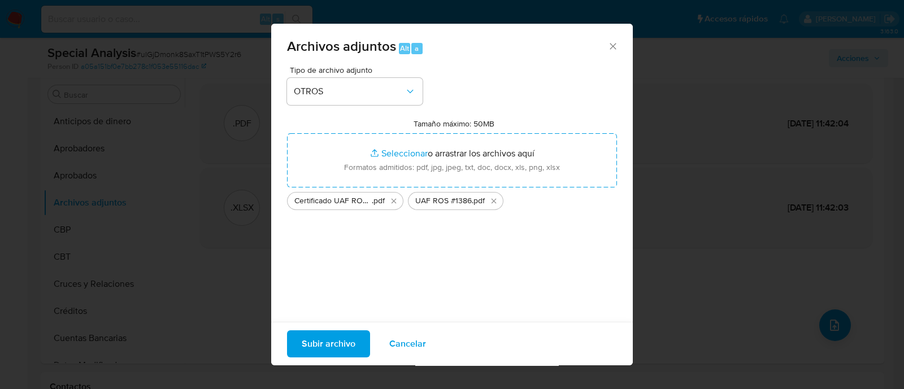
click at [343, 341] on span "Subir archivo" at bounding box center [329, 344] width 54 height 25
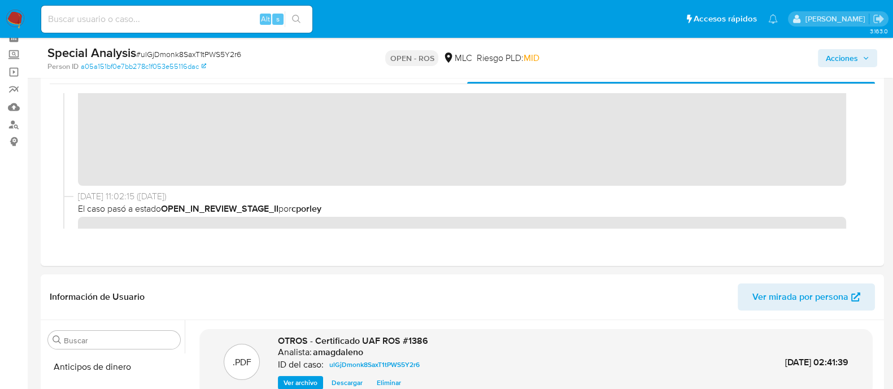
scroll to position [0, 0]
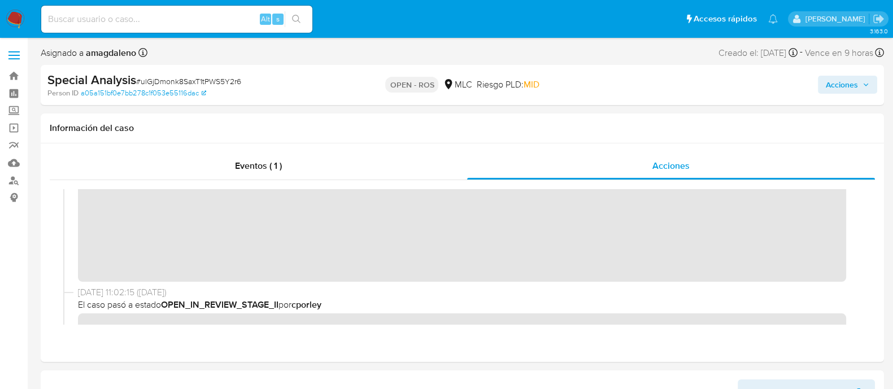
click at [832, 81] on span "Acciones" at bounding box center [842, 85] width 32 height 18
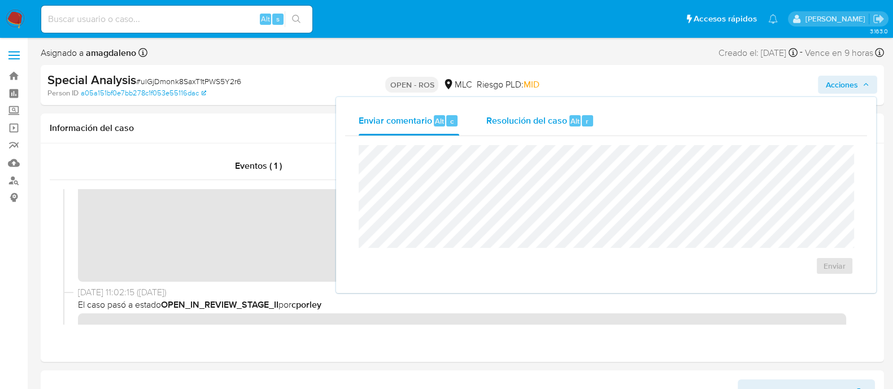
click at [546, 117] on span "Resolución del caso" at bounding box center [526, 120] width 81 height 13
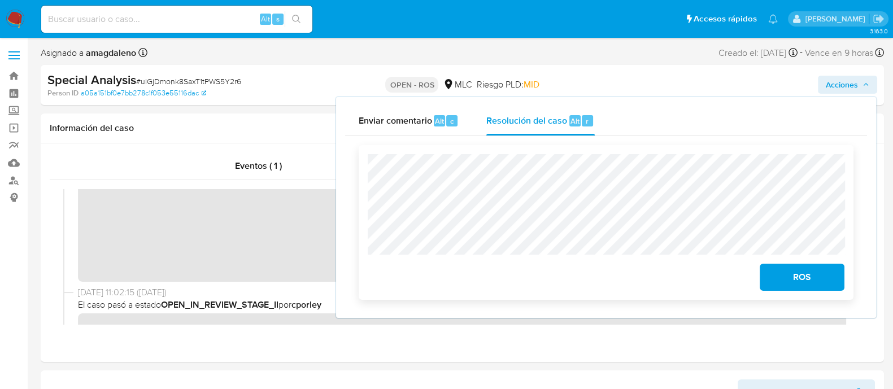
click at [815, 276] on span "ROS" at bounding box center [802, 277] width 55 height 25
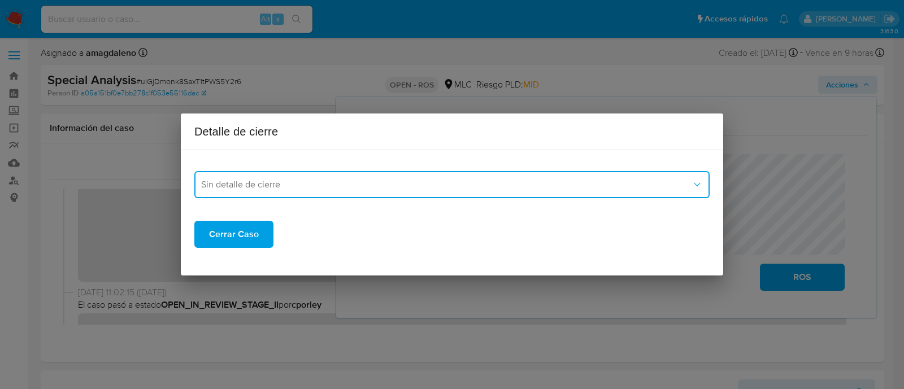
click at [512, 182] on span "Sin detalle de cierre" at bounding box center [446, 184] width 490 height 11
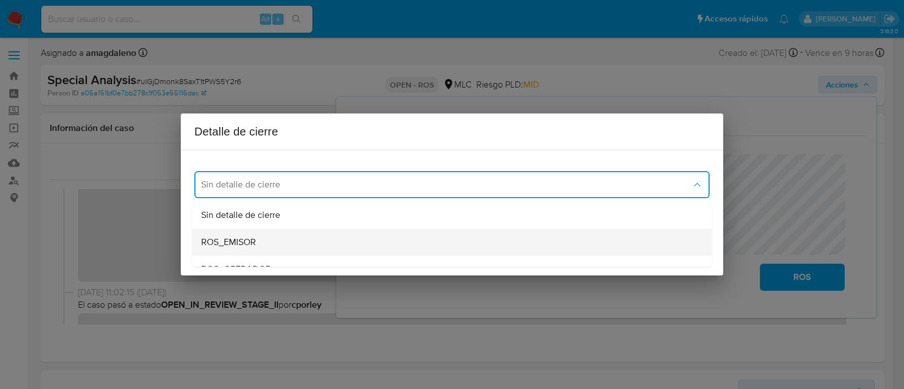
click at [284, 247] on div "ROS_EMISOR" at bounding box center [448, 242] width 495 height 27
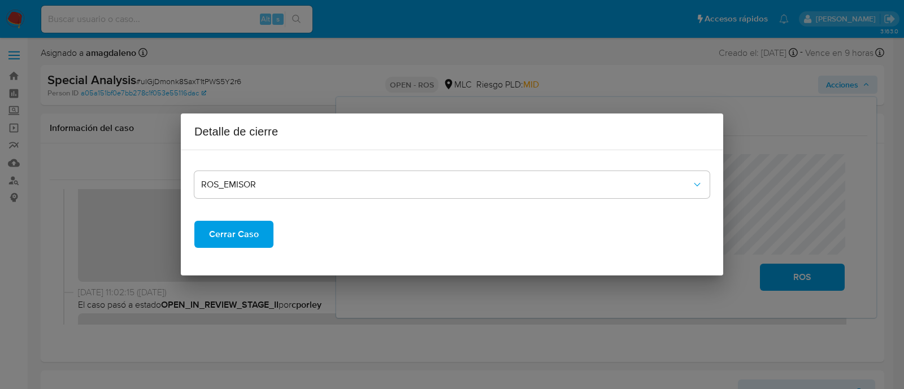
click at [256, 234] on span "Cerrar Caso" at bounding box center [234, 234] width 50 height 25
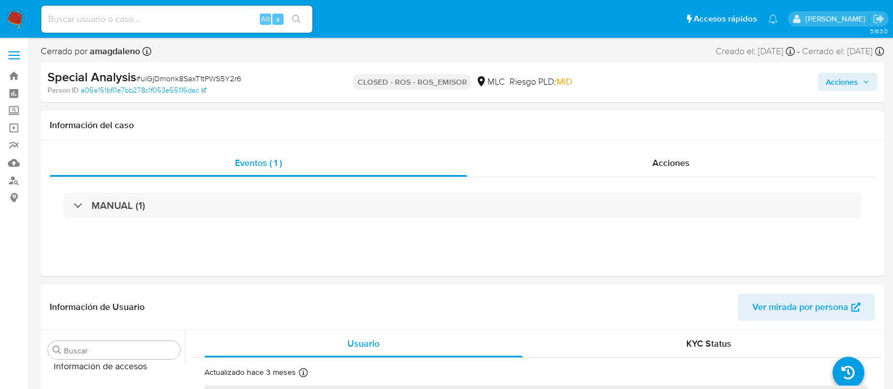
scroll to position [559, 0]
select select "10"
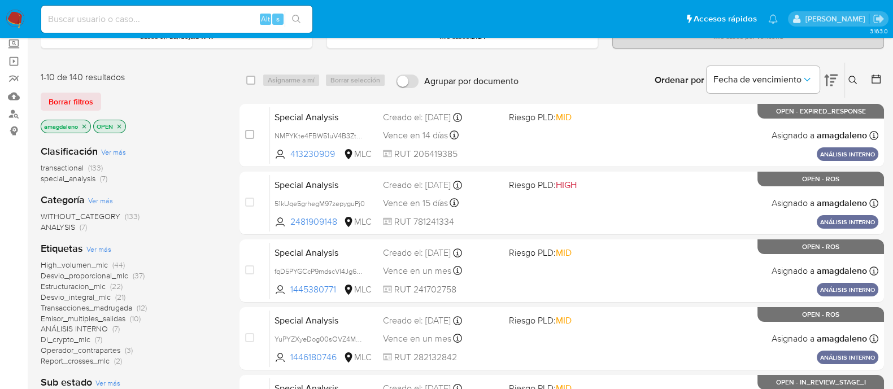
scroll to position [56, 0]
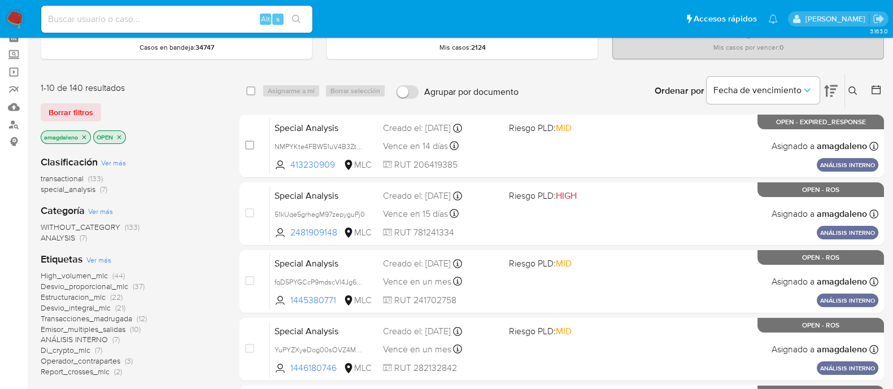
click at [85, 138] on icon "close-filter" at bounding box center [84, 137] width 7 height 7
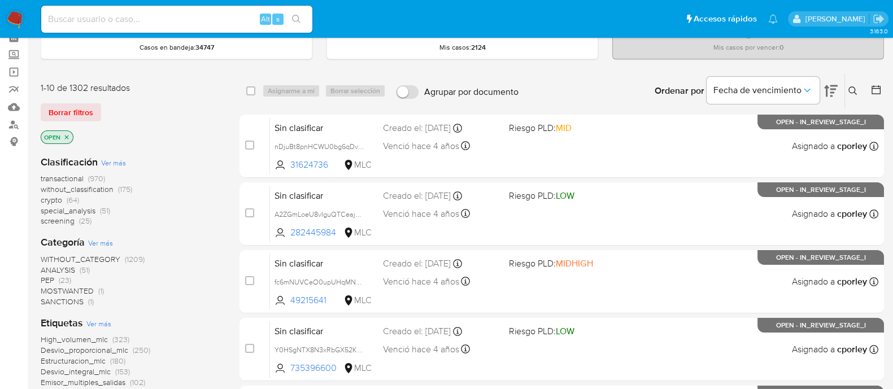
click at [831, 86] on icon at bounding box center [831, 91] width 14 height 14
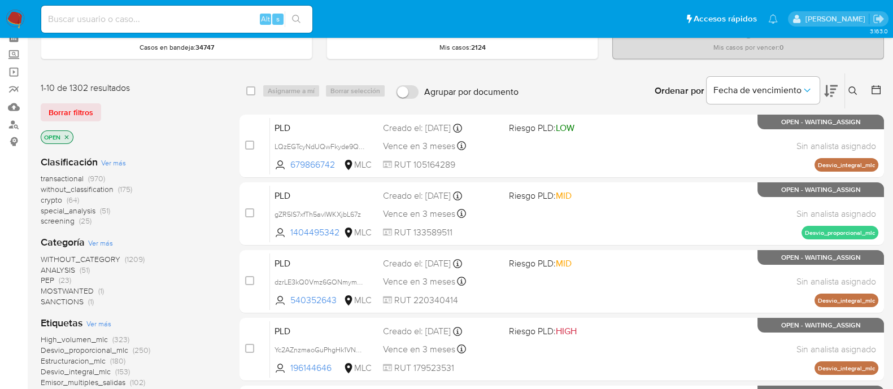
click at [836, 92] on icon at bounding box center [831, 91] width 14 height 14
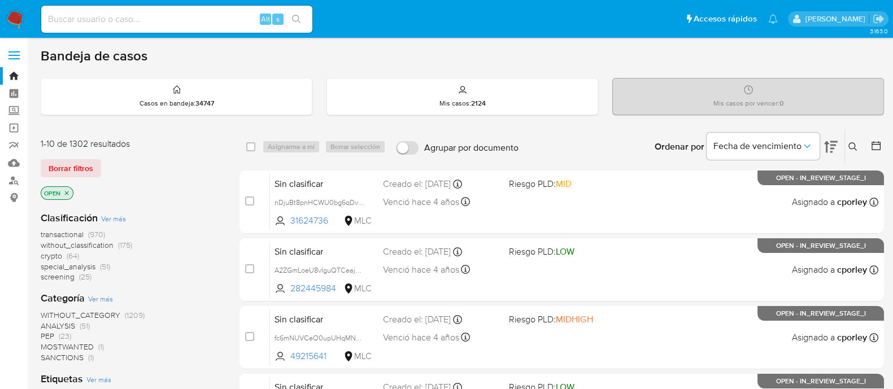
click at [68, 233] on span "transactional" at bounding box center [62, 234] width 43 height 11
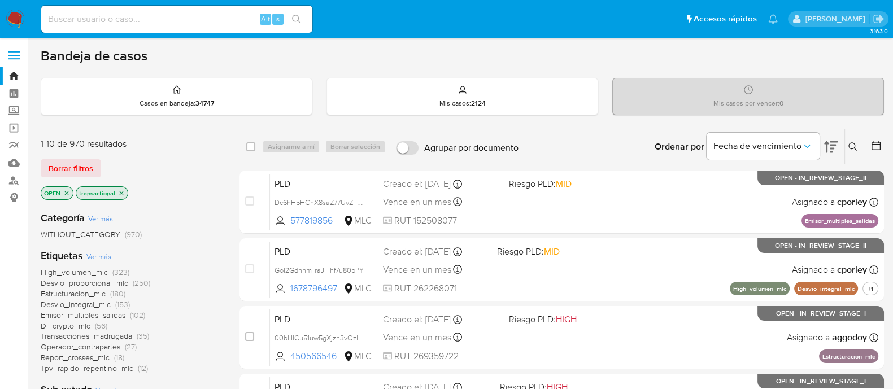
click at [834, 152] on icon at bounding box center [831, 147] width 14 height 14
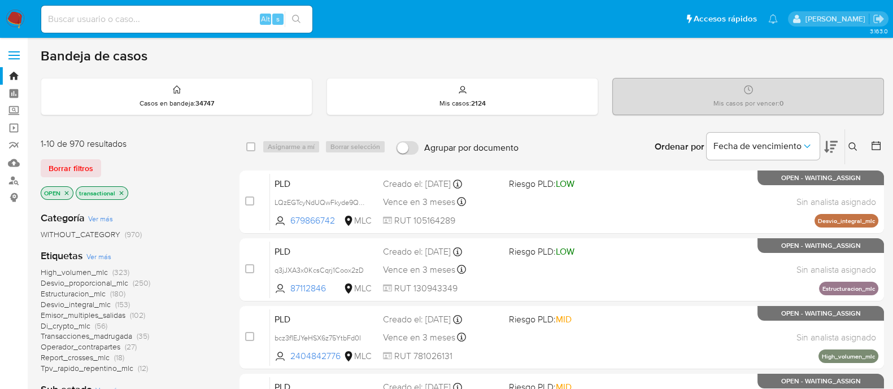
click at [834, 152] on icon at bounding box center [831, 147] width 14 height 14
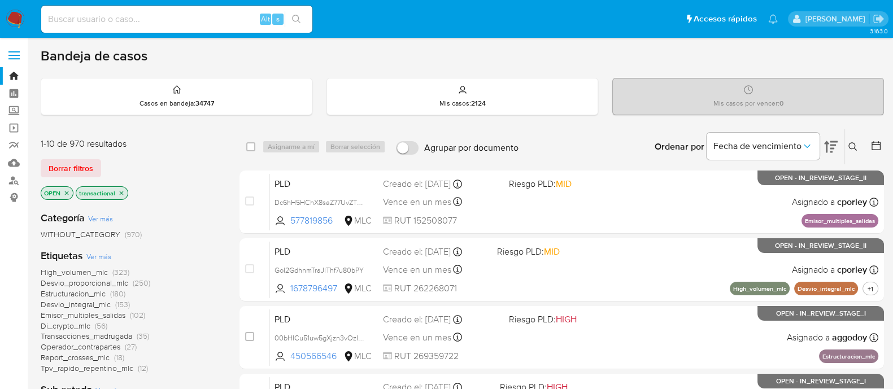
click at [124, 191] on icon "close-filter" at bounding box center [121, 193] width 7 height 7
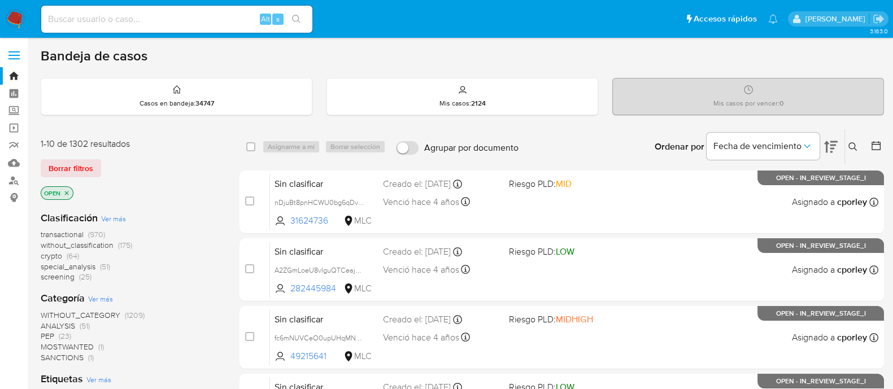
click at [81, 266] on span "special_analysis" at bounding box center [68, 266] width 55 height 11
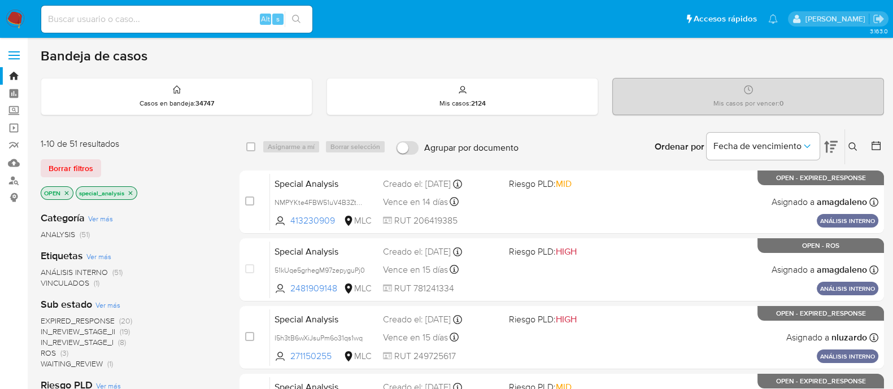
click at [834, 142] on icon at bounding box center [831, 147] width 14 height 14
click at [833, 145] on icon at bounding box center [831, 147] width 14 height 12
